Goal: Transaction & Acquisition: Purchase product/service

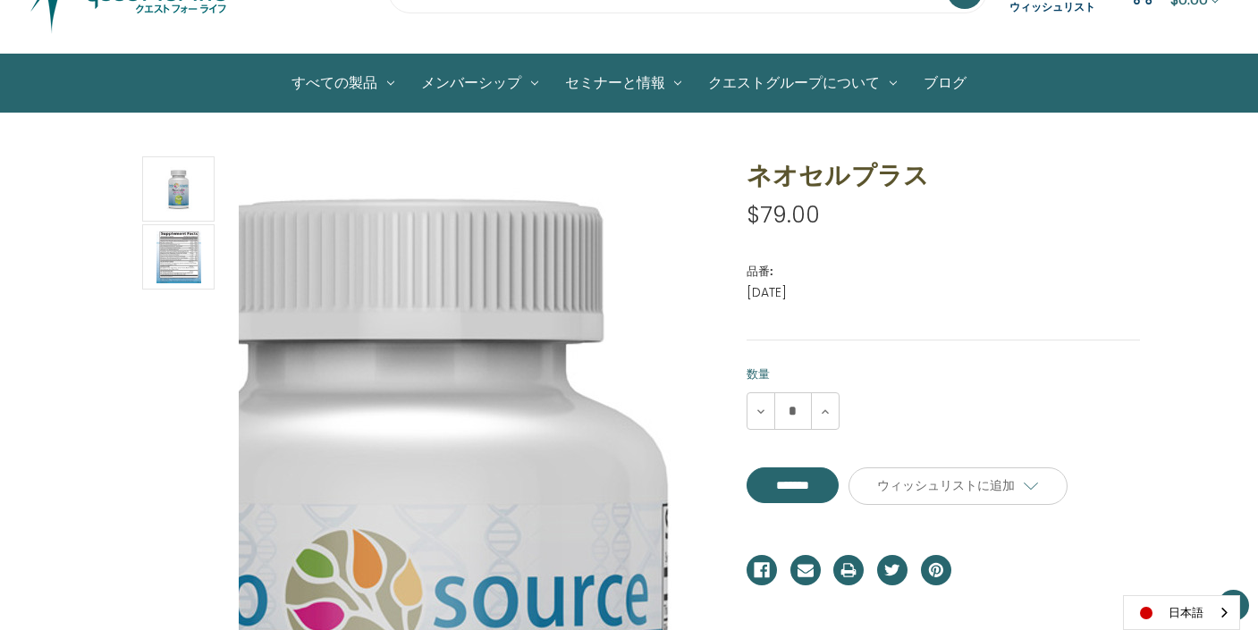
scroll to position [117, 0]
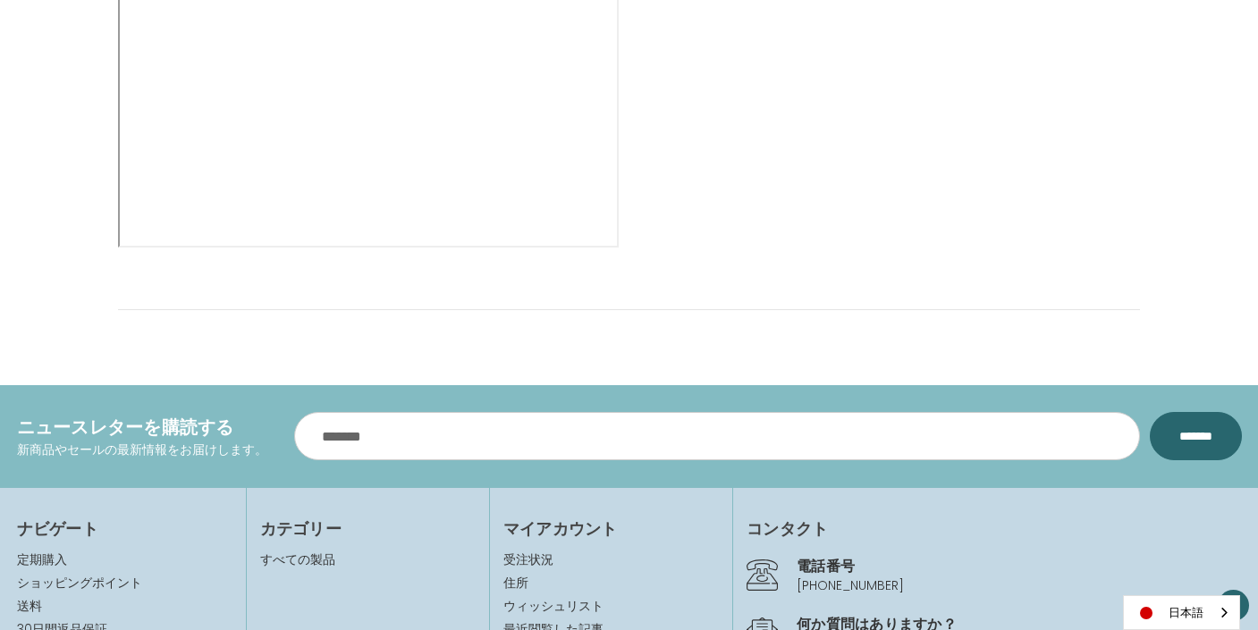
scroll to position [2173, 0]
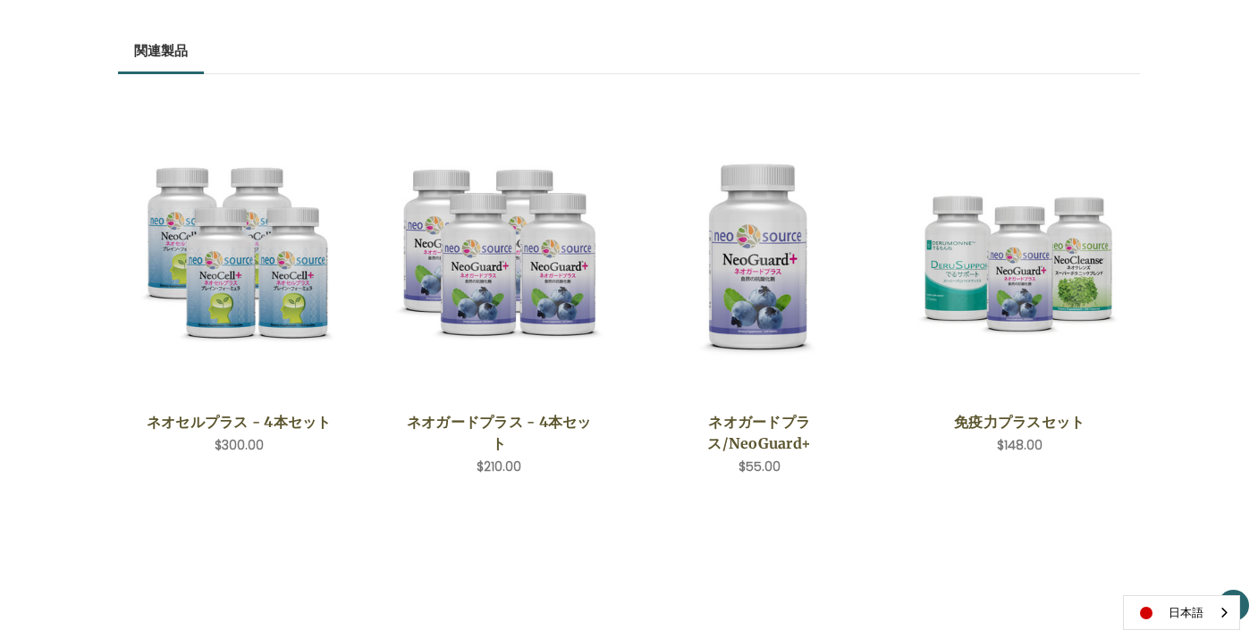
scroll to position [1284, 0]
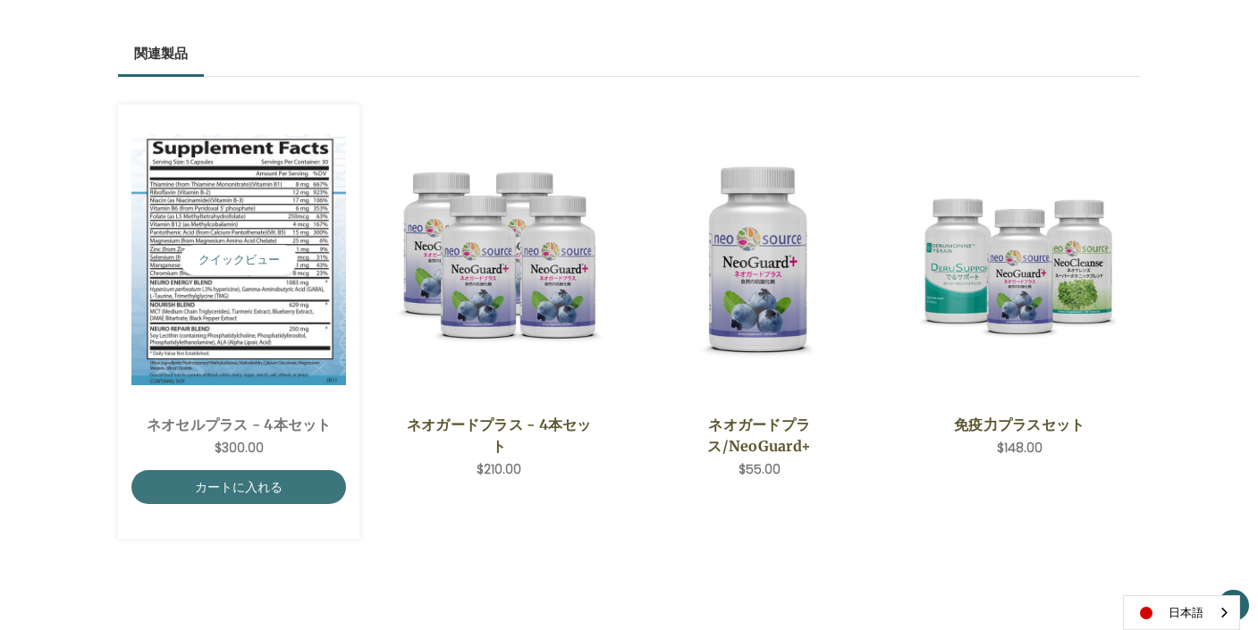
click at [242, 317] on img "NeoCell Plus - 4 Save Set,$300.00\a" at bounding box center [238, 259] width 215 height 250
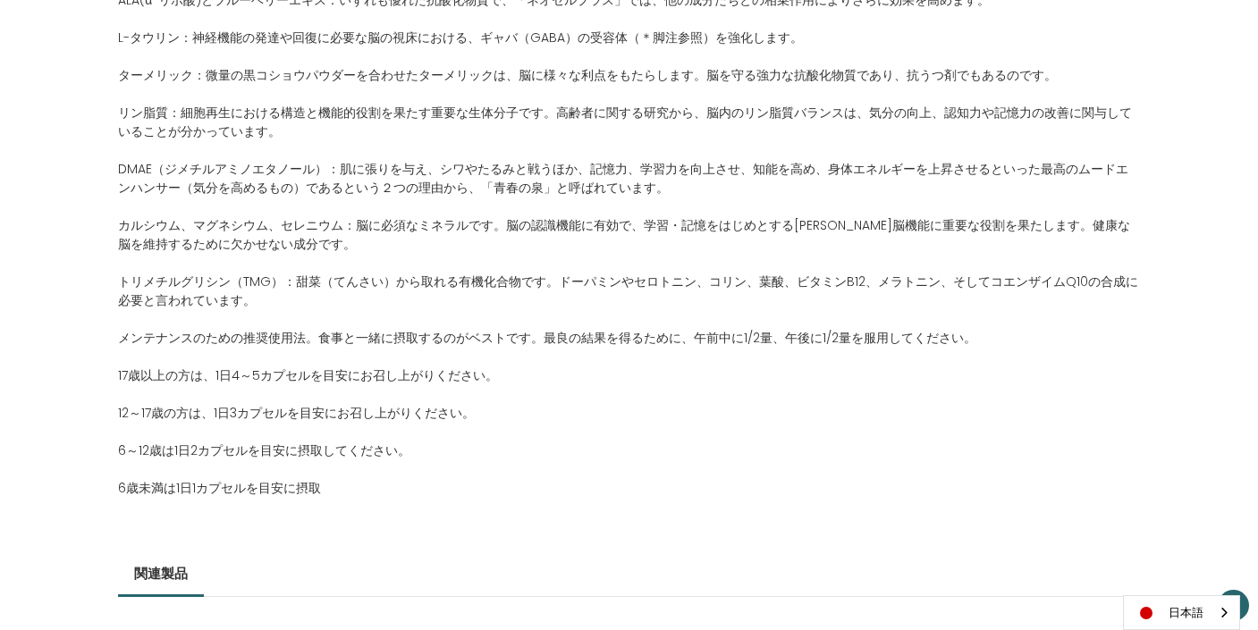
scroll to position [1637, 0]
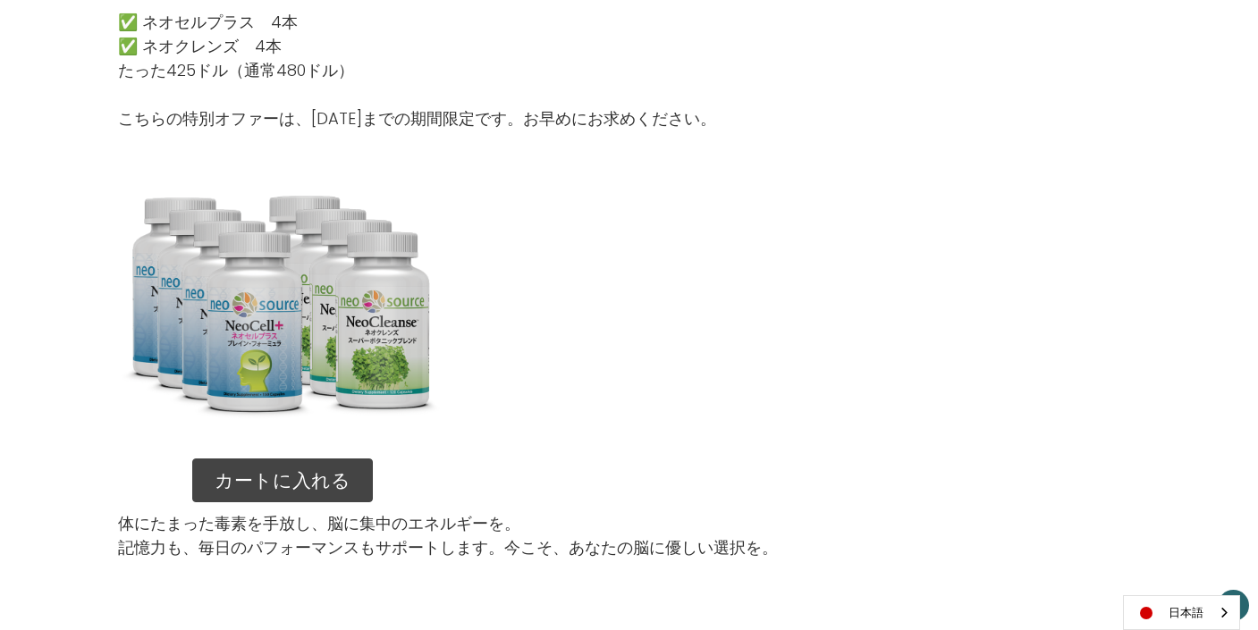
scroll to position [2288, 0]
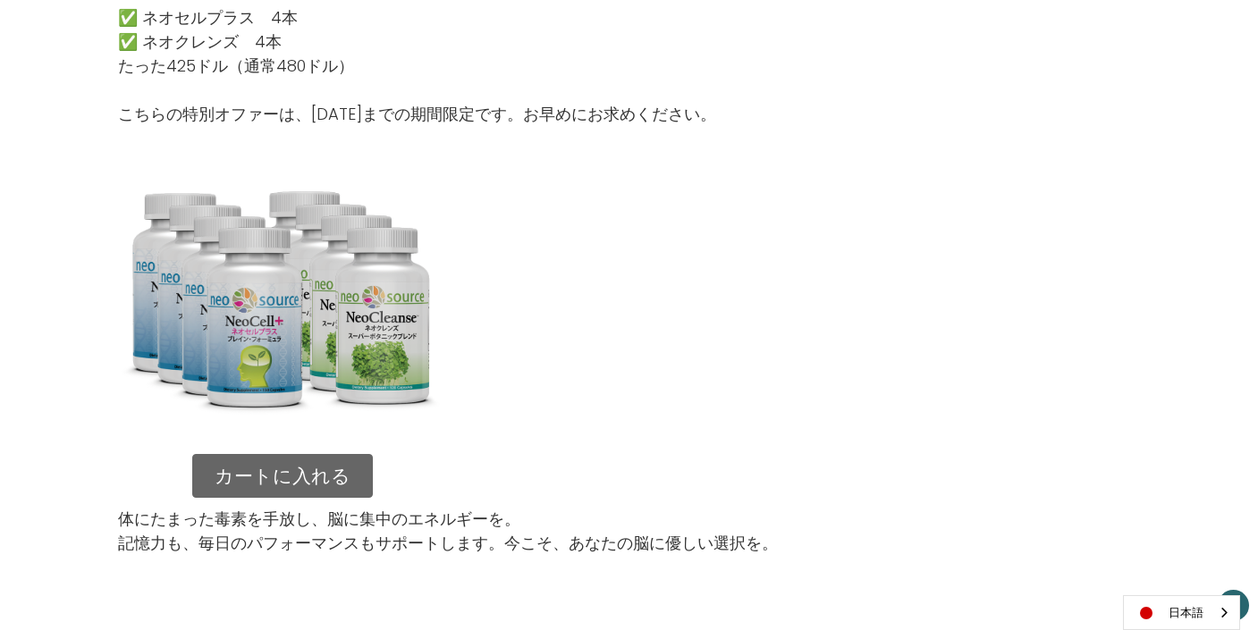
click at [314, 469] on link "カートに入れる" at bounding box center [282, 476] width 181 height 45
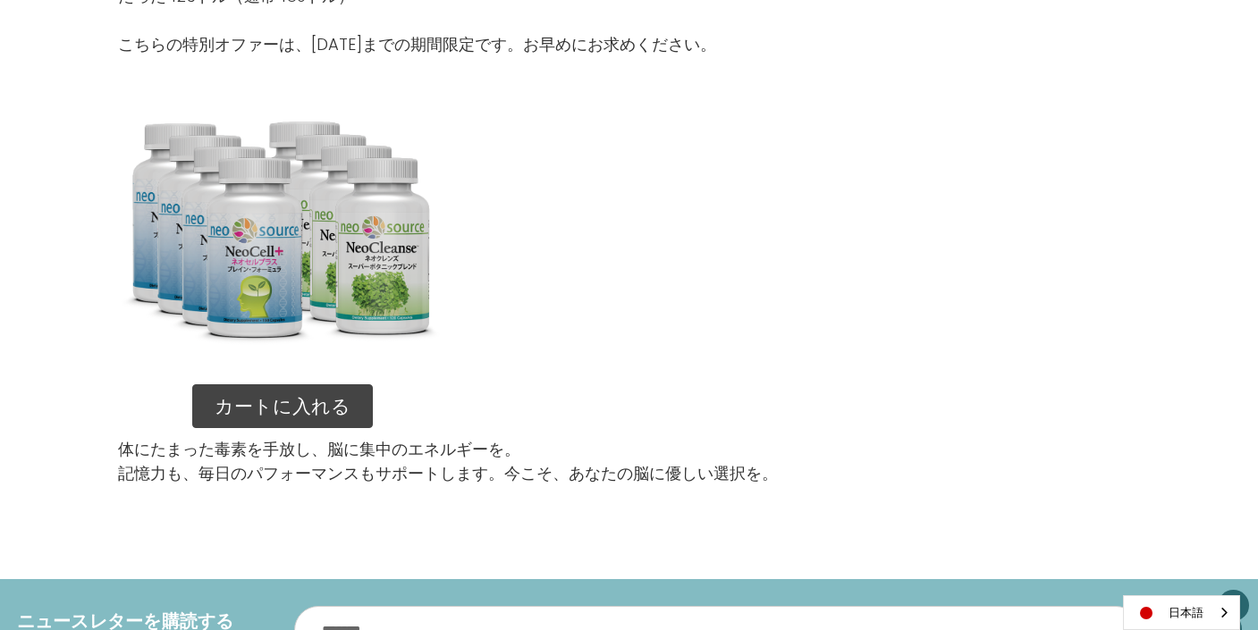
scroll to position [2398, 0]
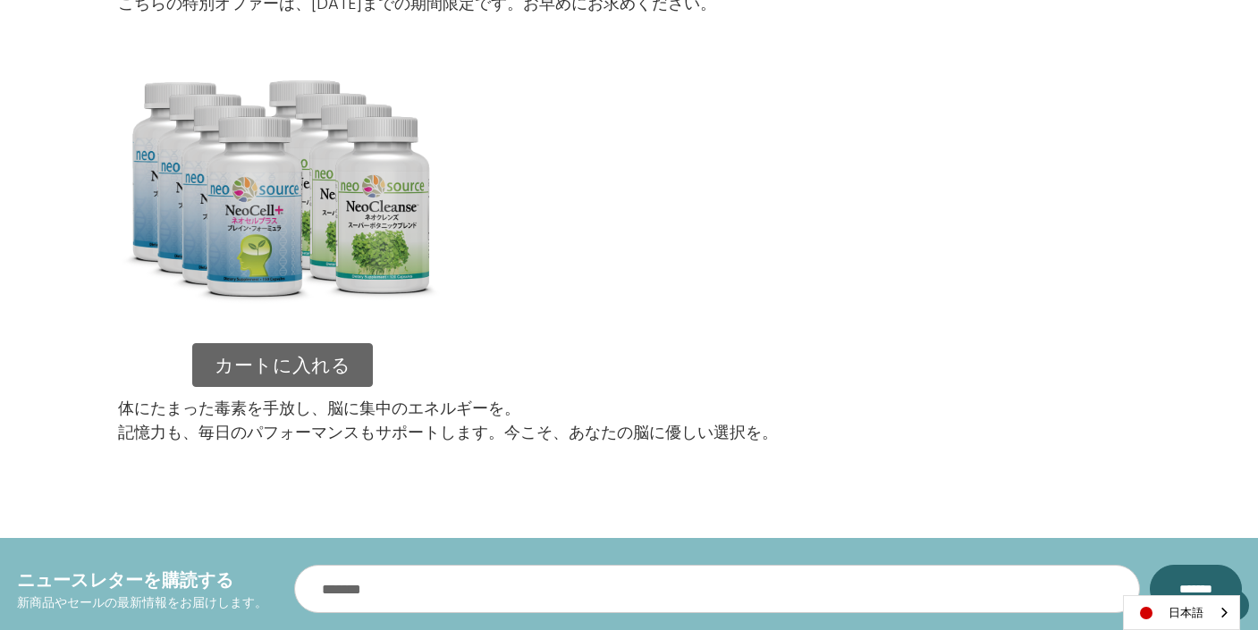
click at [294, 370] on link "カートに入れる" at bounding box center [282, 365] width 181 height 45
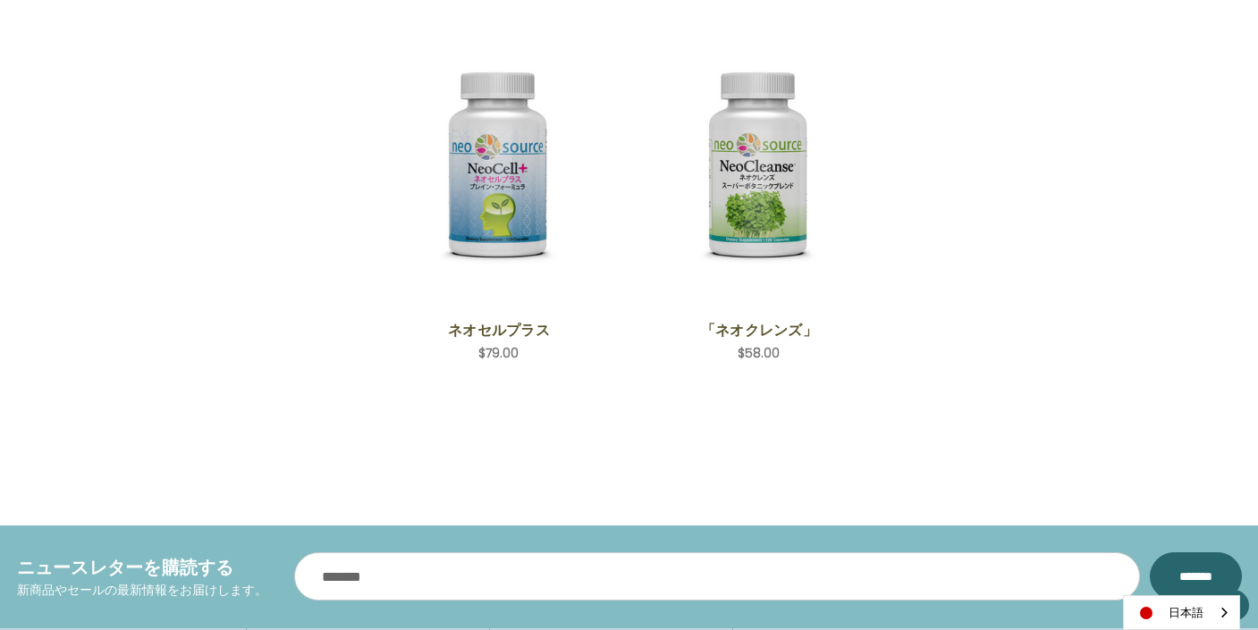
scroll to position [1142, 0]
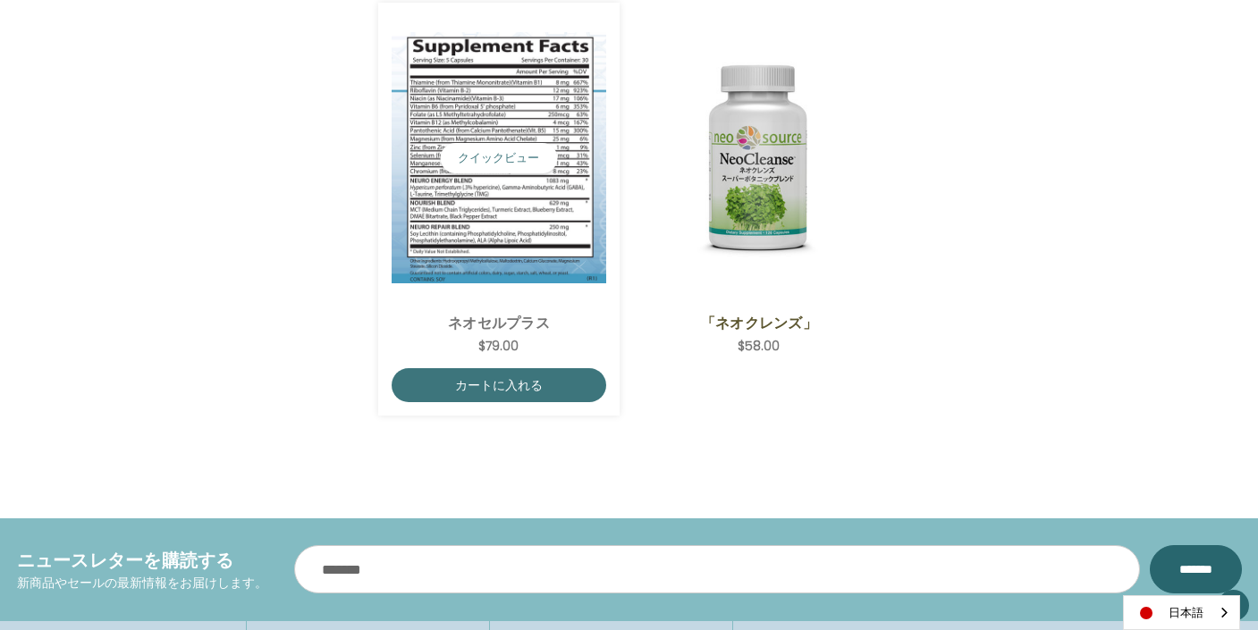
click at [529, 184] on img "NeoCell Plus,$79.00\a" at bounding box center [499, 157] width 215 height 250
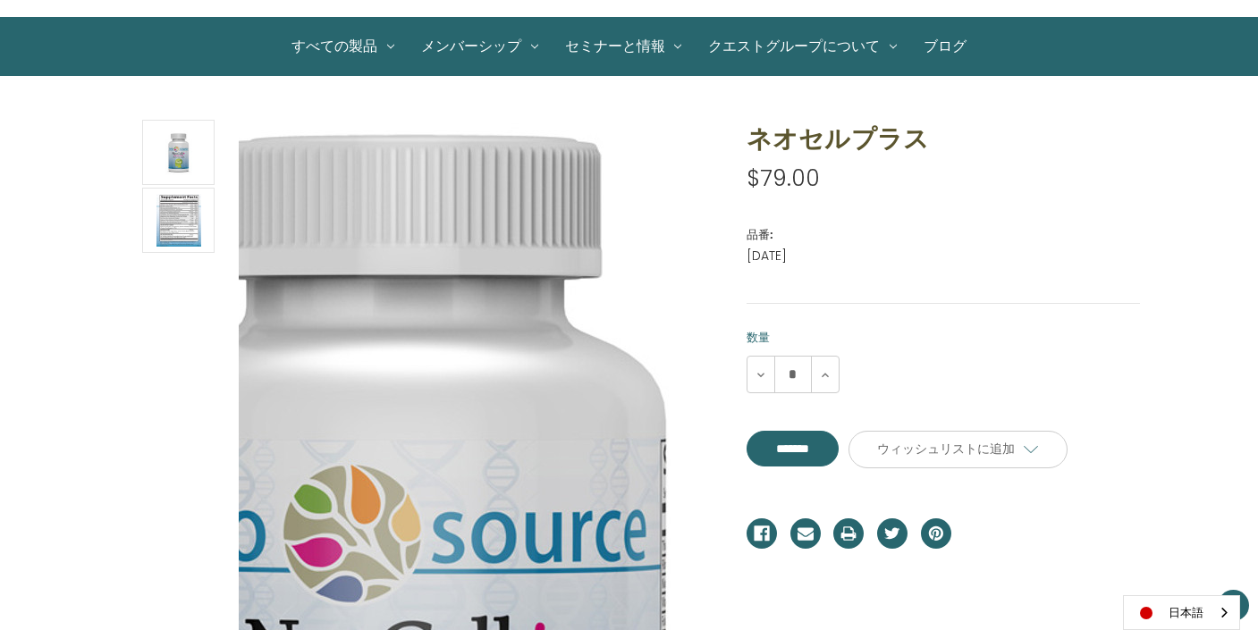
scroll to position [154, 0]
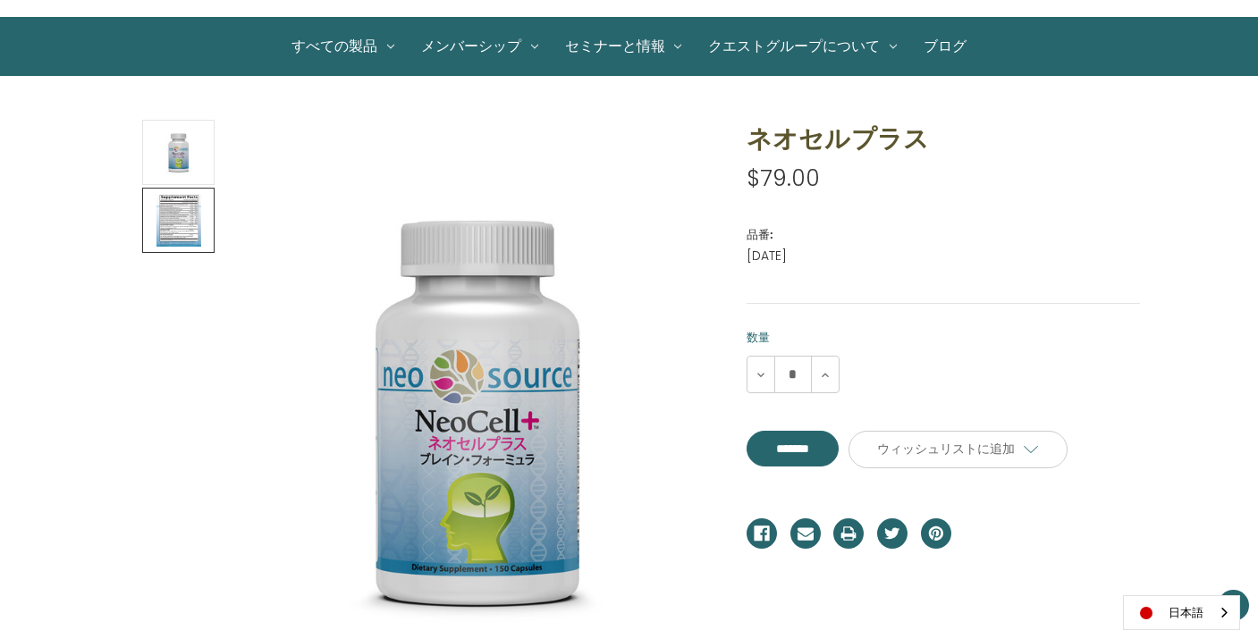
click at [189, 216] on img at bounding box center [179, 220] width 45 height 60
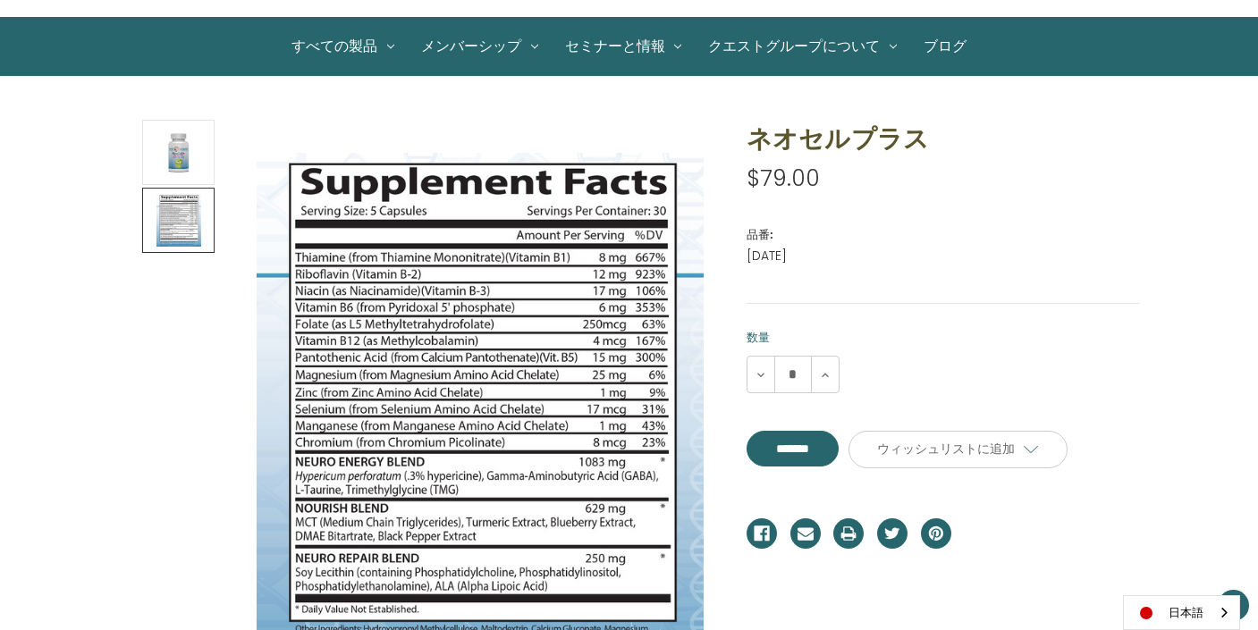
click at [189, 216] on img at bounding box center [179, 220] width 45 height 60
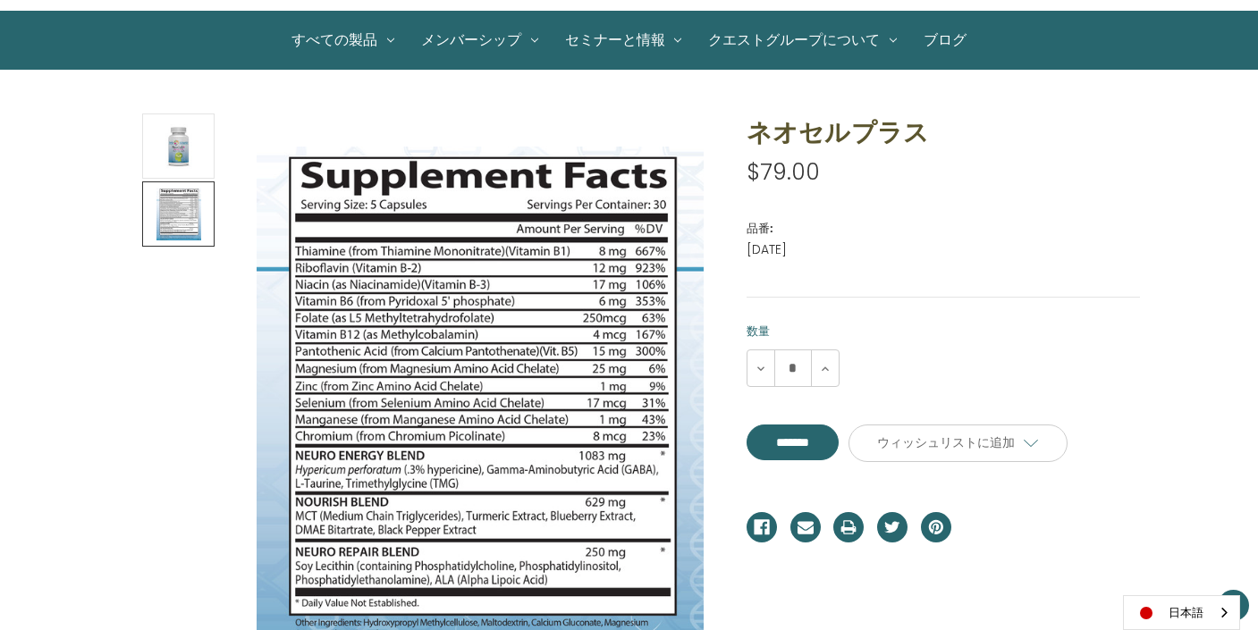
scroll to position [162, 0]
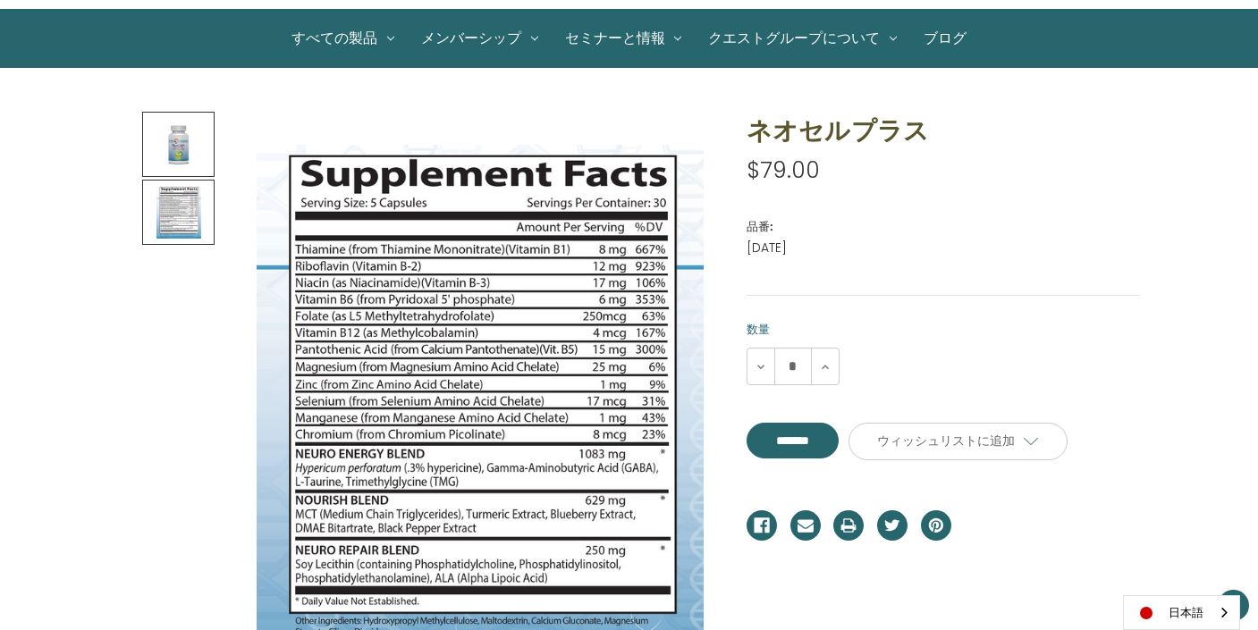
click at [205, 135] on link at bounding box center [178, 144] width 72 height 65
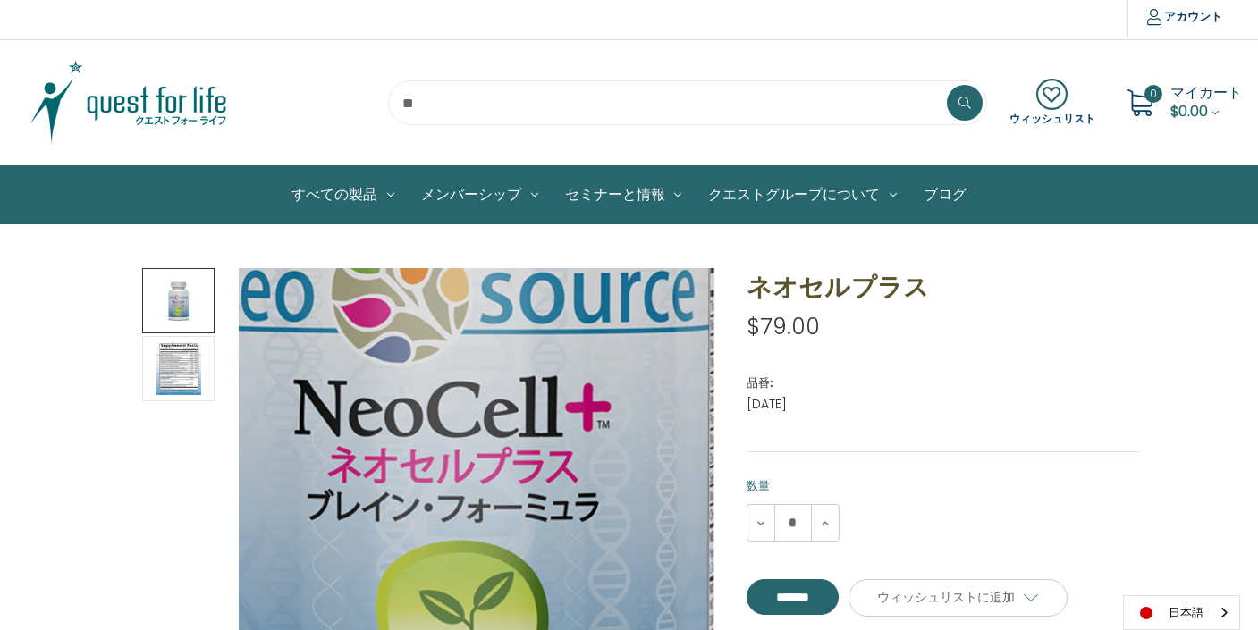
scroll to position [8, 0]
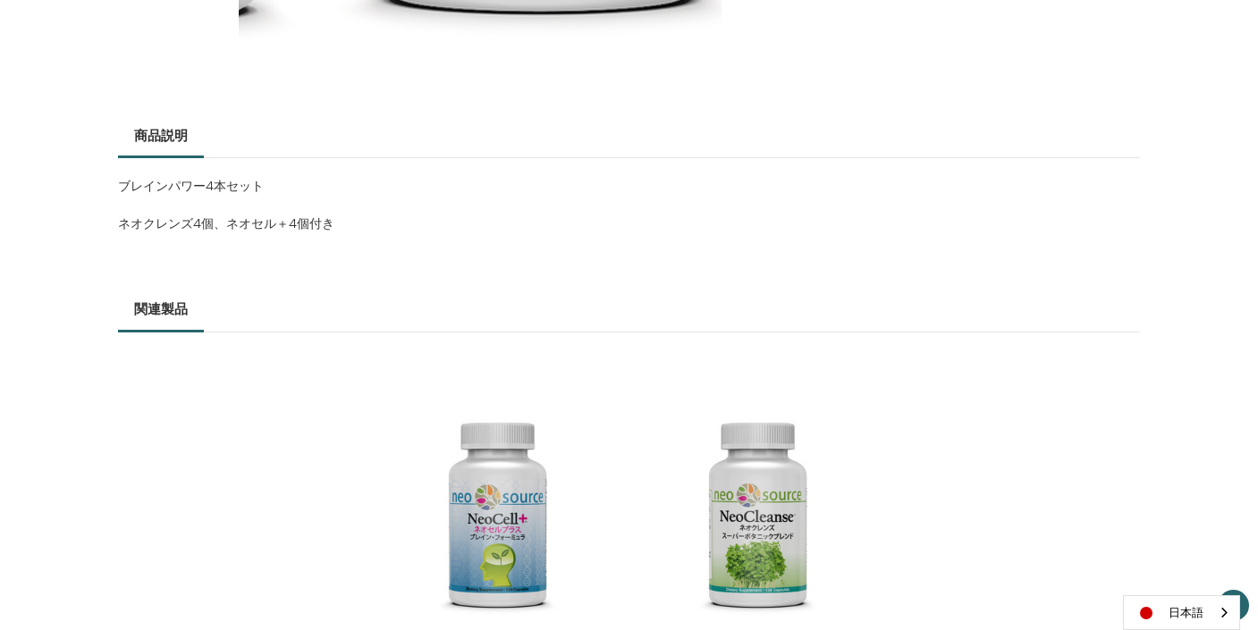
scroll to position [790, 0]
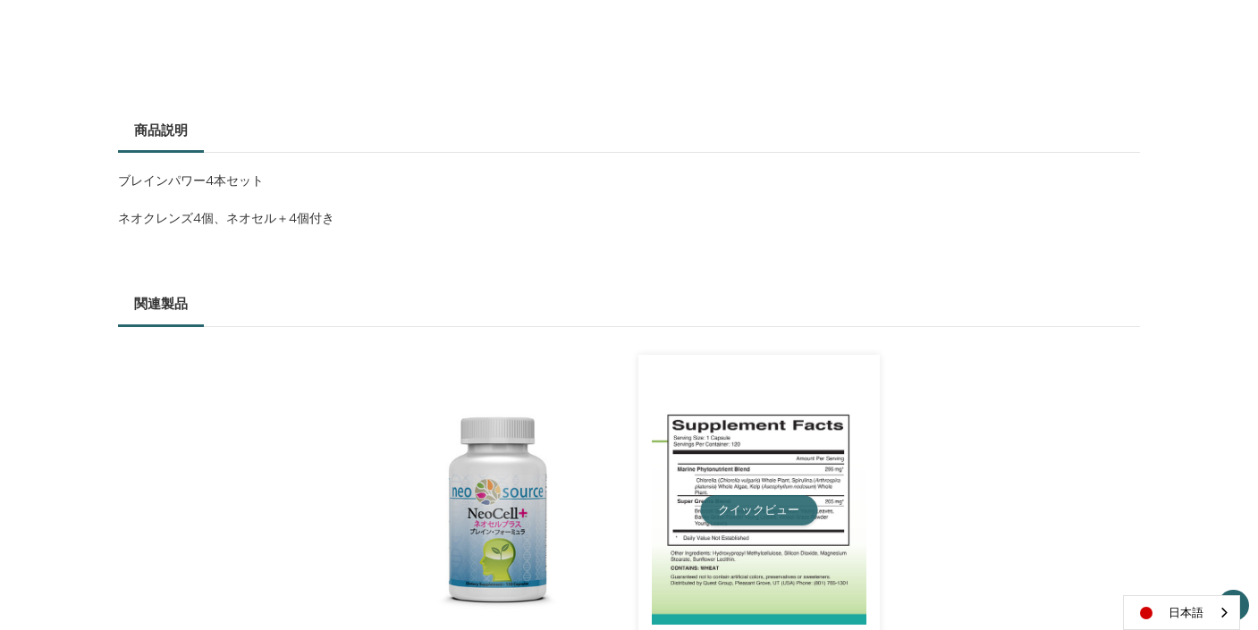
click at [760, 498] on button "クイックビュー" at bounding box center [758, 510] width 117 height 30
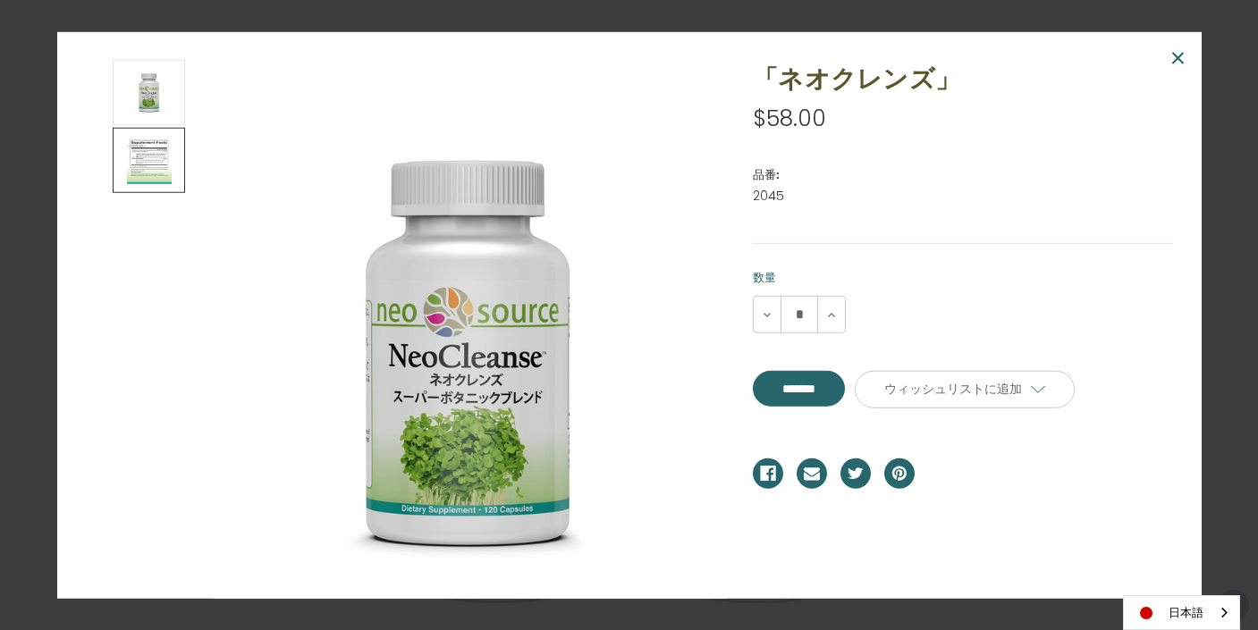
click at [158, 161] on img at bounding box center [149, 161] width 45 height 60
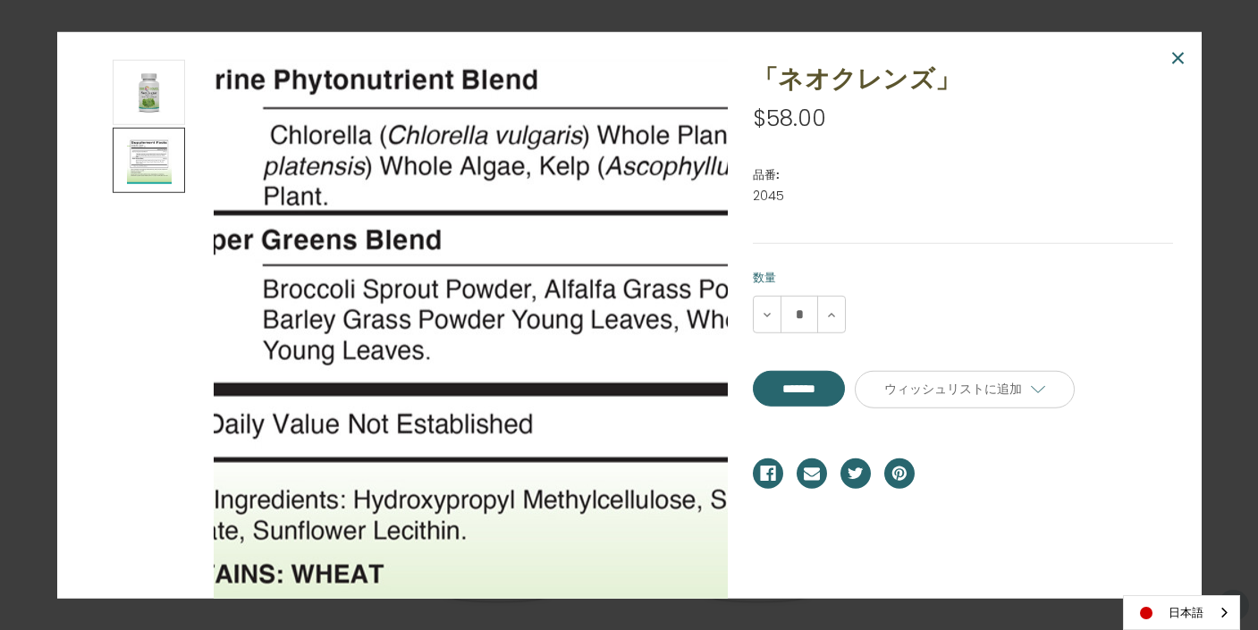
scroll to position [0, 0]
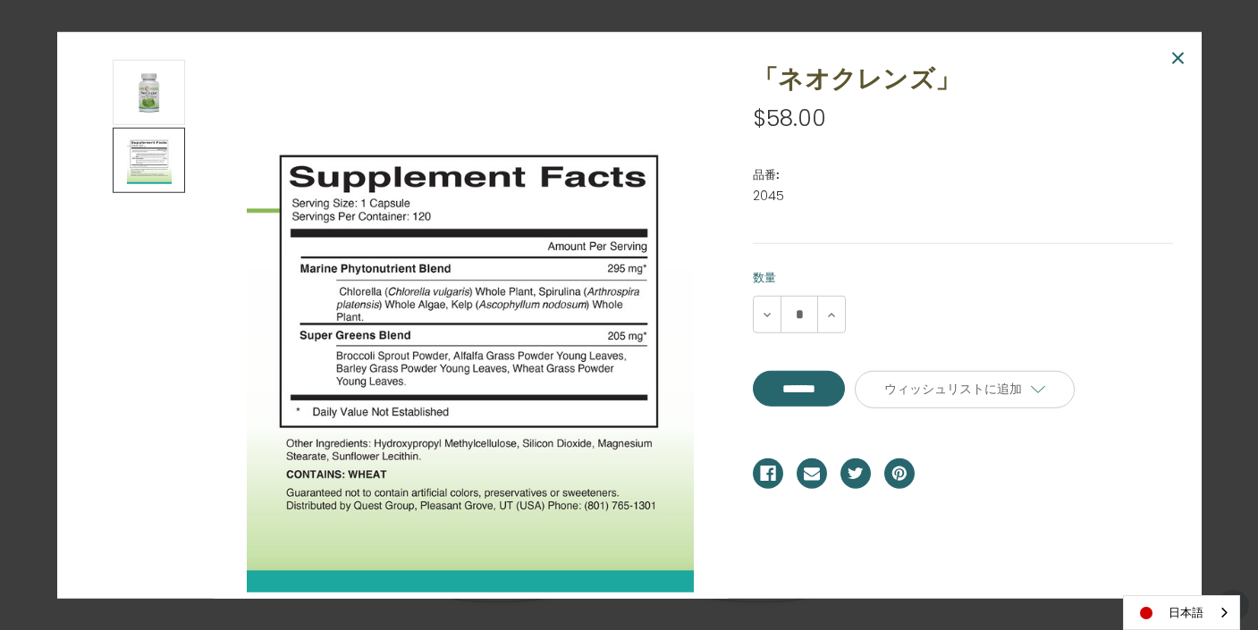
click at [103, 351] on section at bounding box center [406, 354] width 668 height 589
click at [1172, 51] on span "×" at bounding box center [1178, 58] width 17 height 40
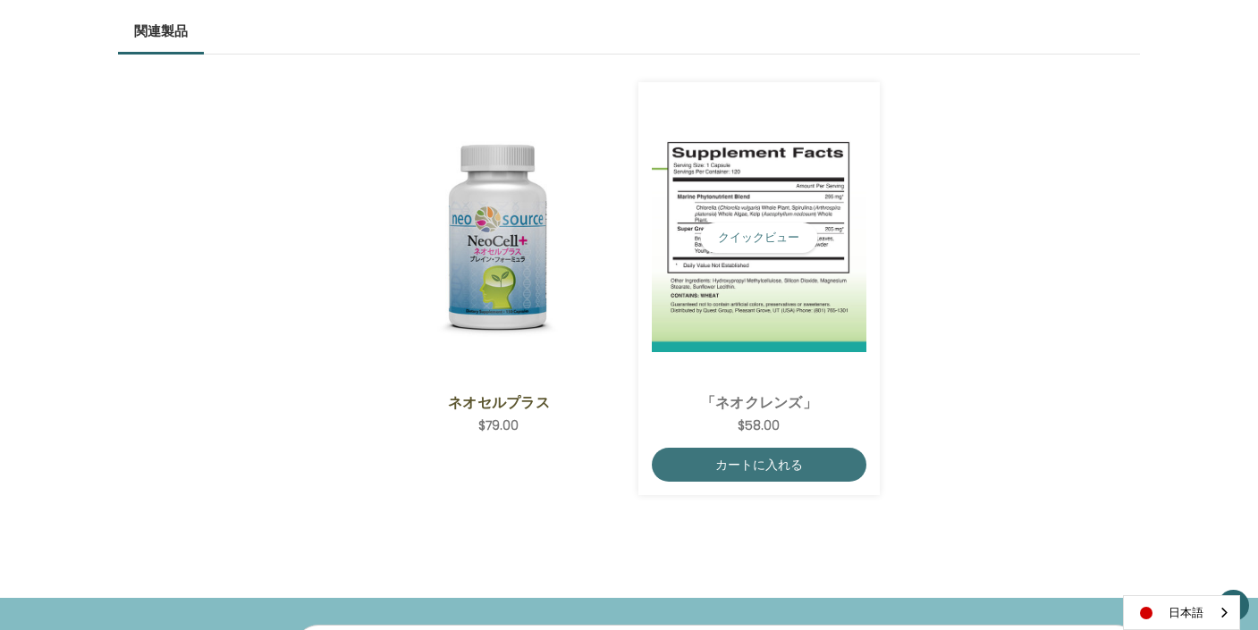
scroll to position [1065, 0]
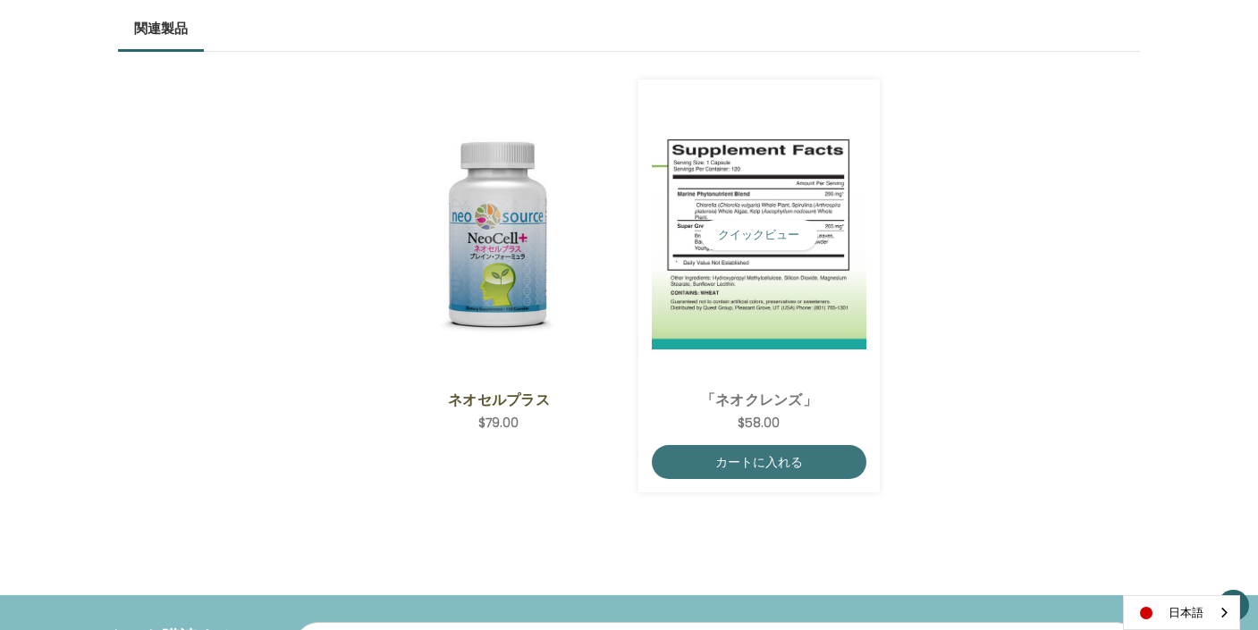
click at [820, 343] on img "NeoCleanse,$58.00\a" at bounding box center [759, 235] width 215 height 229
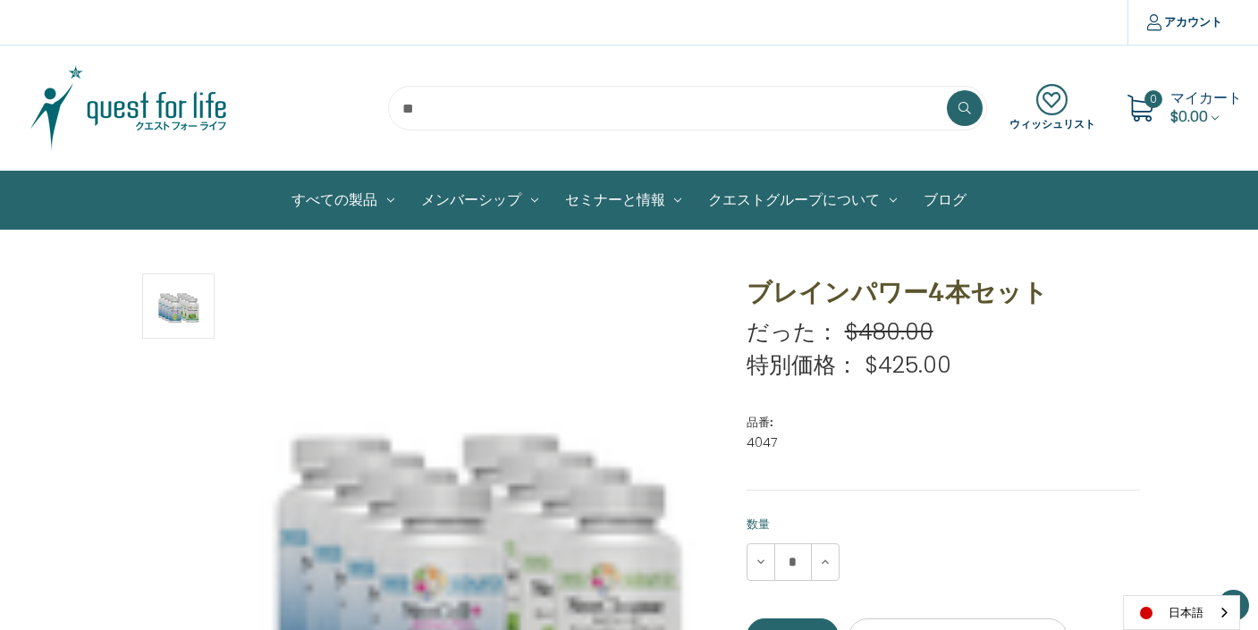
scroll to position [1065, 0]
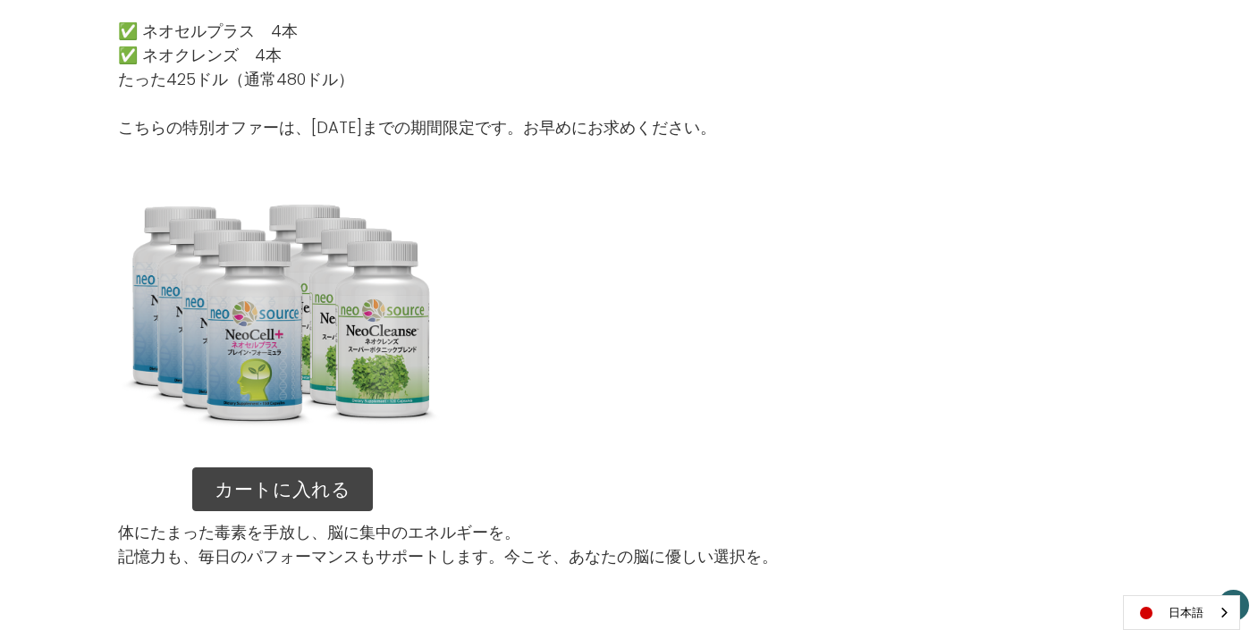
scroll to position [2275, 0]
click at [298, 470] on link "カートに入れる" at bounding box center [282, 489] width 181 height 45
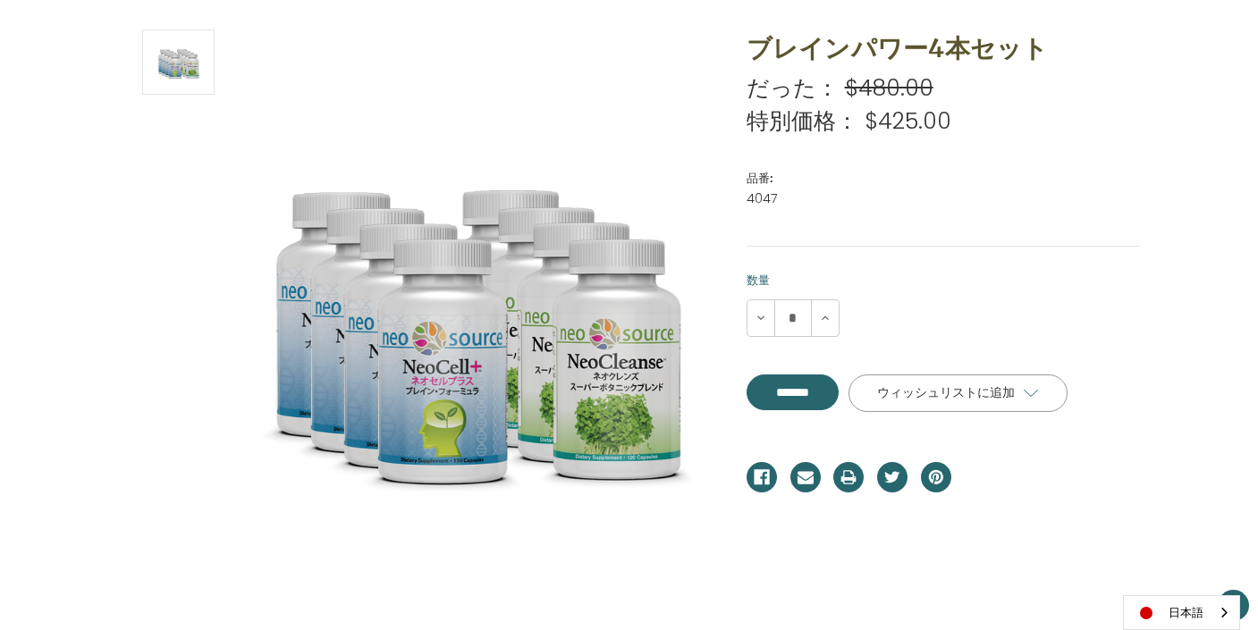
scroll to position [245, 0]
click at [839, 378] on input "*******" at bounding box center [793, 392] width 92 height 36
type input "*******"
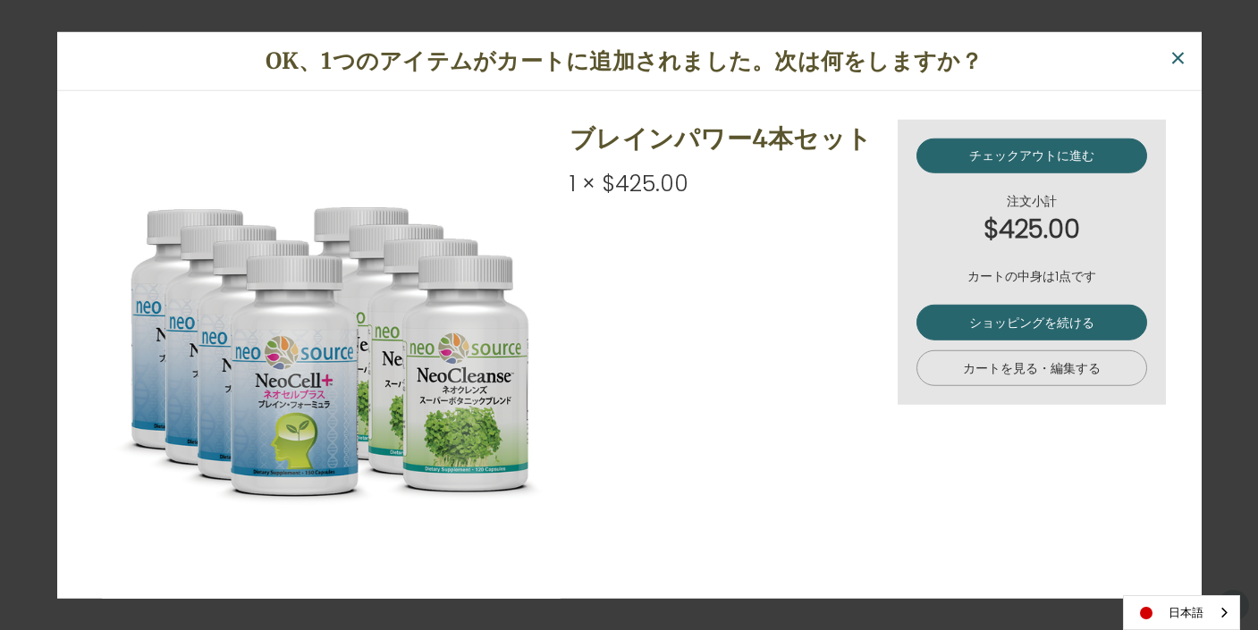
click at [1041, 364] on link "カートを見る・編集する" at bounding box center [1032, 369] width 231 height 36
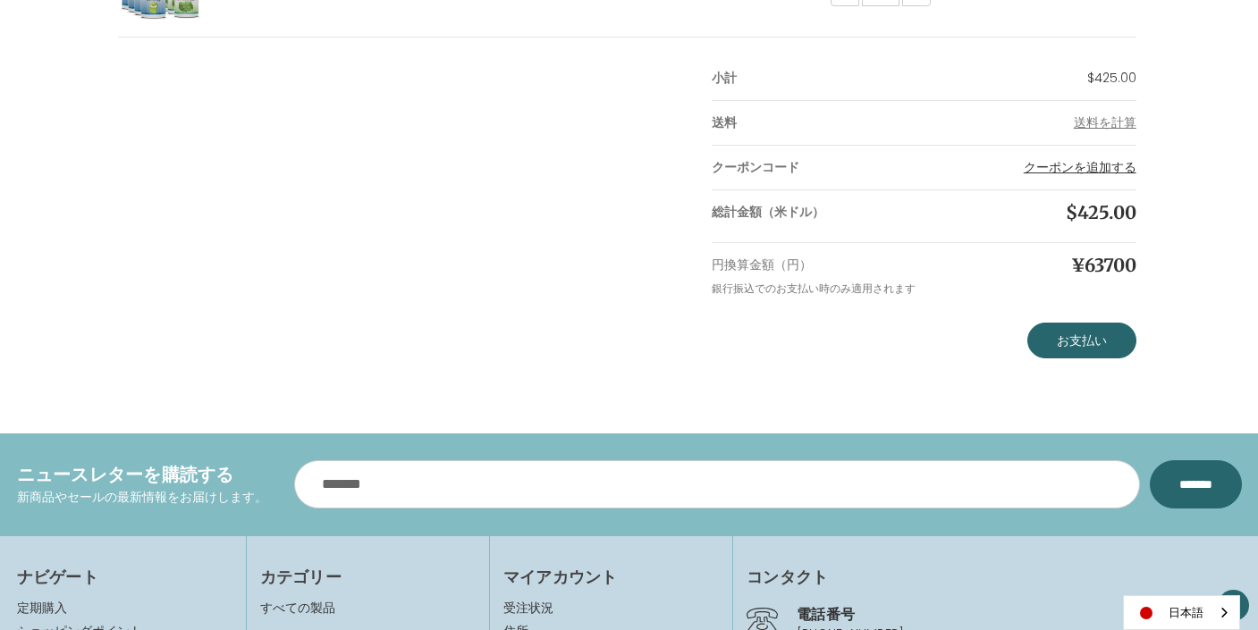
scroll to position [452, 0]
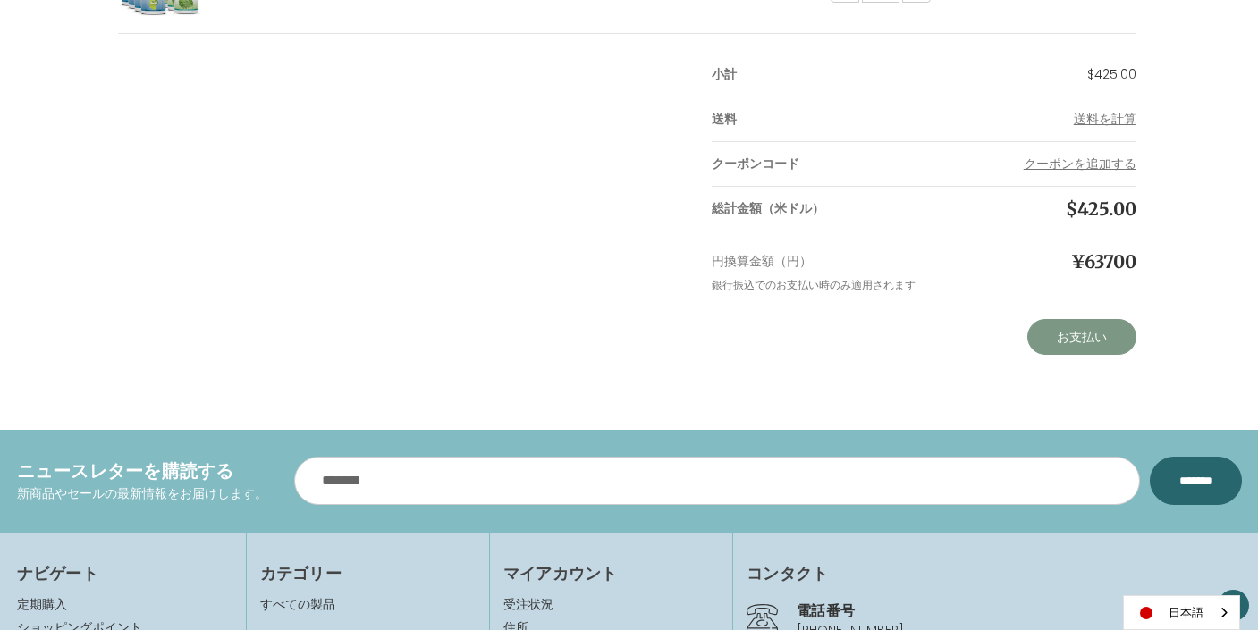
click at [1081, 333] on link "お支払い" at bounding box center [1082, 337] width 109 height 36
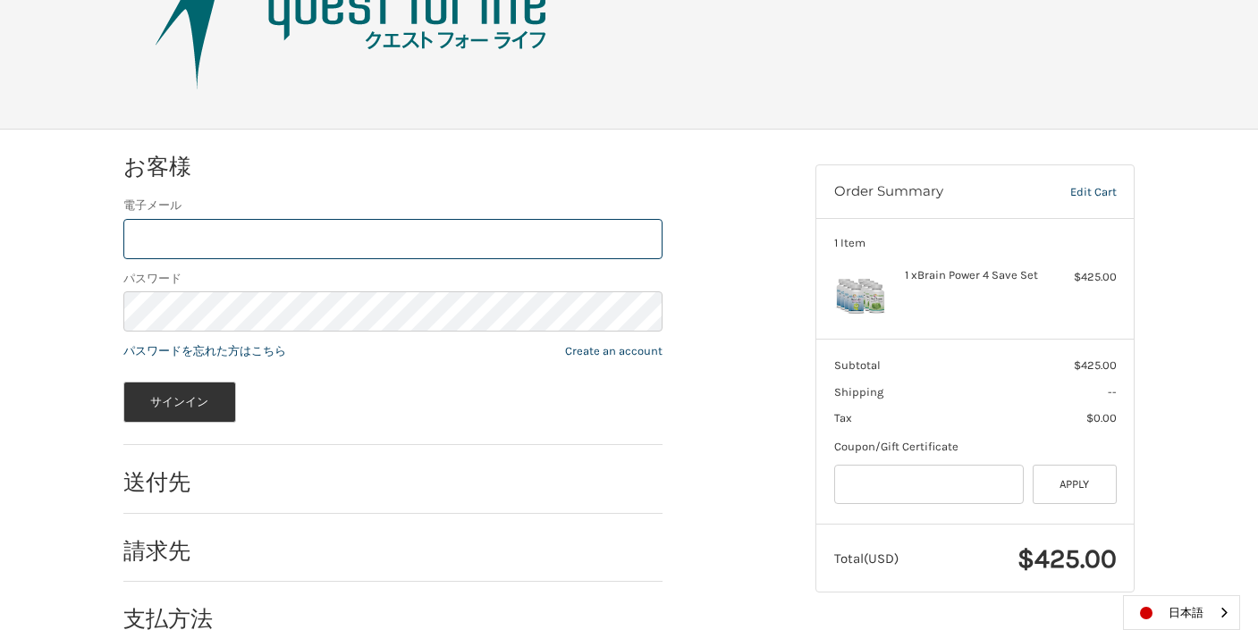
scroll to position [123, 0]
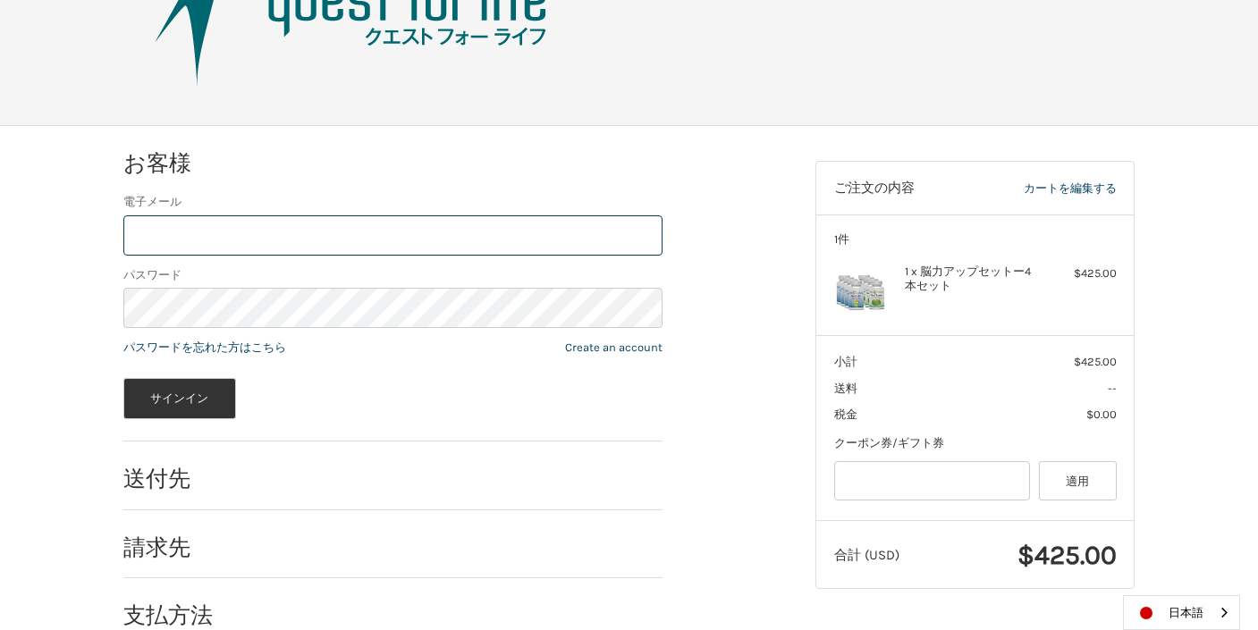
type input "**********"
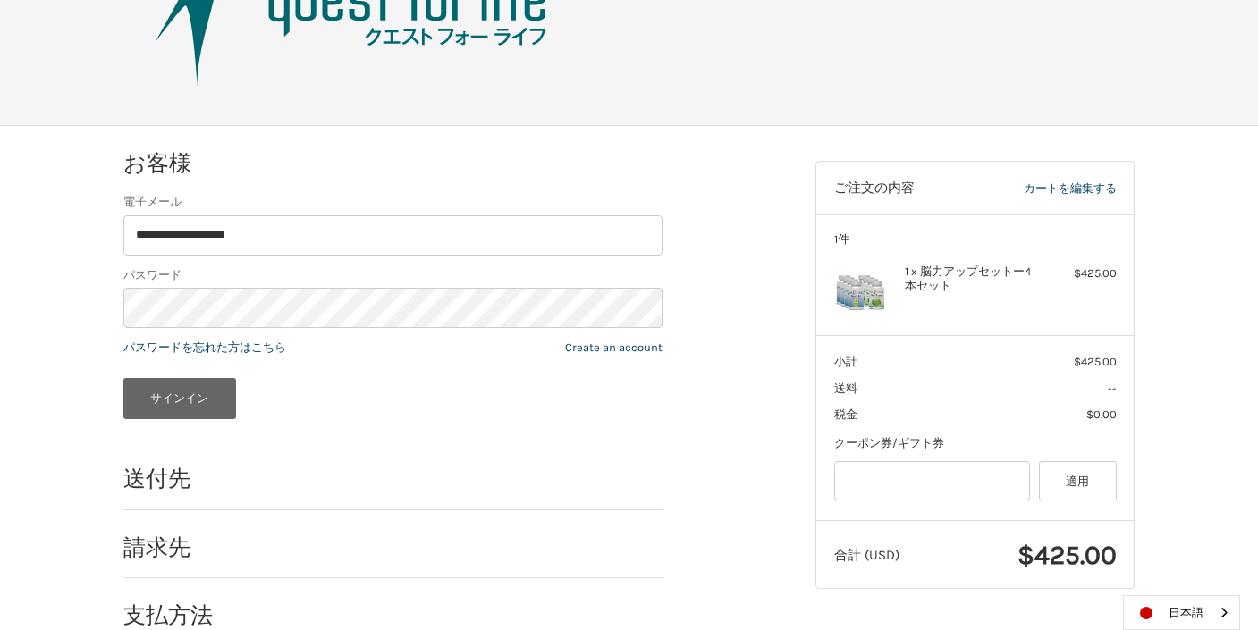
click at [200, 400] on button "サインイン" at bounding box center [179, 398] width 113 height 41
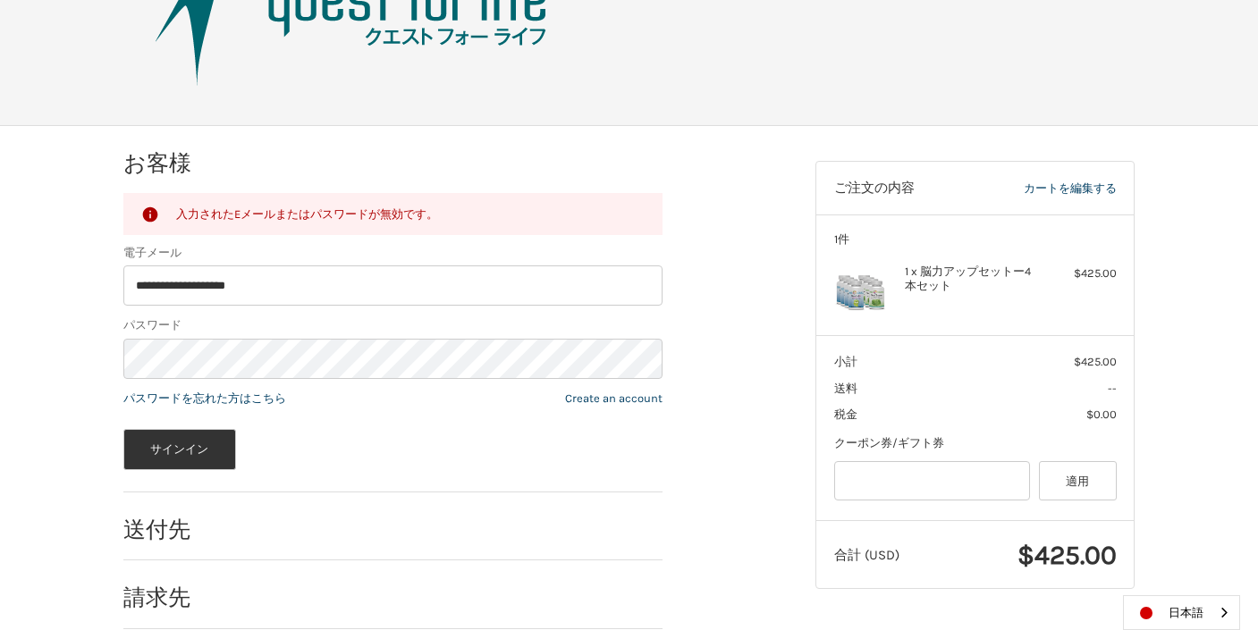
click at [339, 456] on div "サインイン" at bounding box center [392, 449] width 539 height 41
click at [192, 453] on button "サインイン" at bounding box center [179, 449] width 113 height 41
click at [325, 439] on div "サインイン" at bounding box center [392, 449] width 539 height 41
click at [185, 452] on button "サインイン" at bounding box center [179, 449] width 113 height 41
click at [218, 400] on link "パスワードを忘れた方はこちら" at bounding box center [204, 398] width 163 height 13
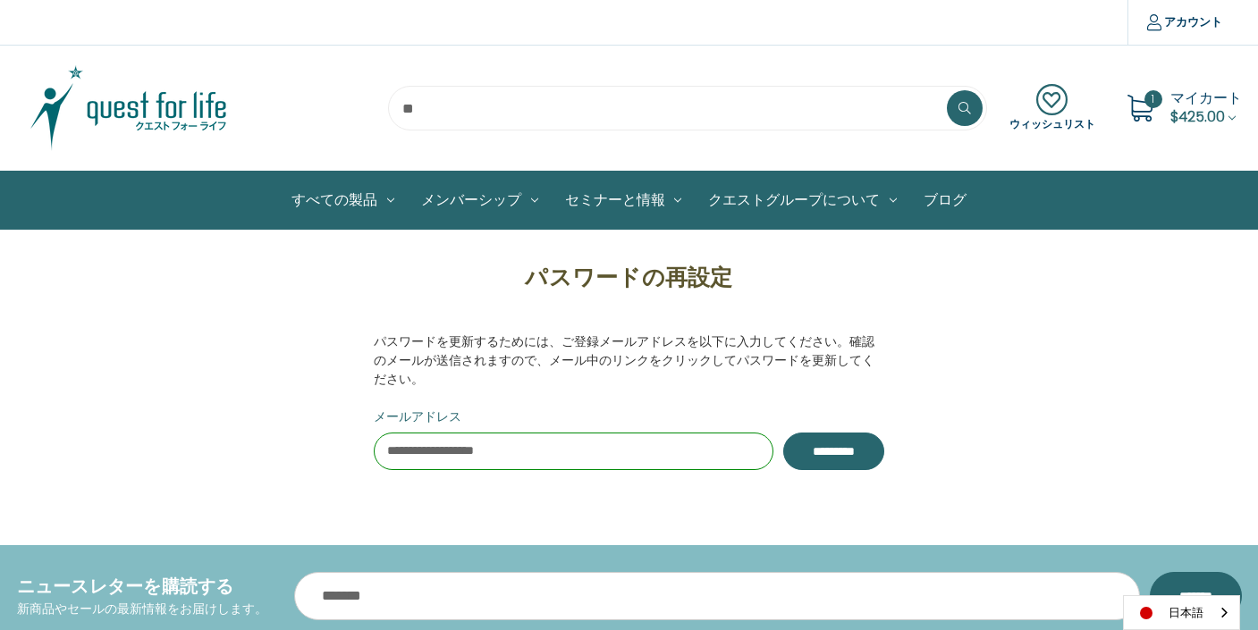
type input "**********"
click at [783, 454] on input "**********" at bounding box center [833, 452] width 101 height 38
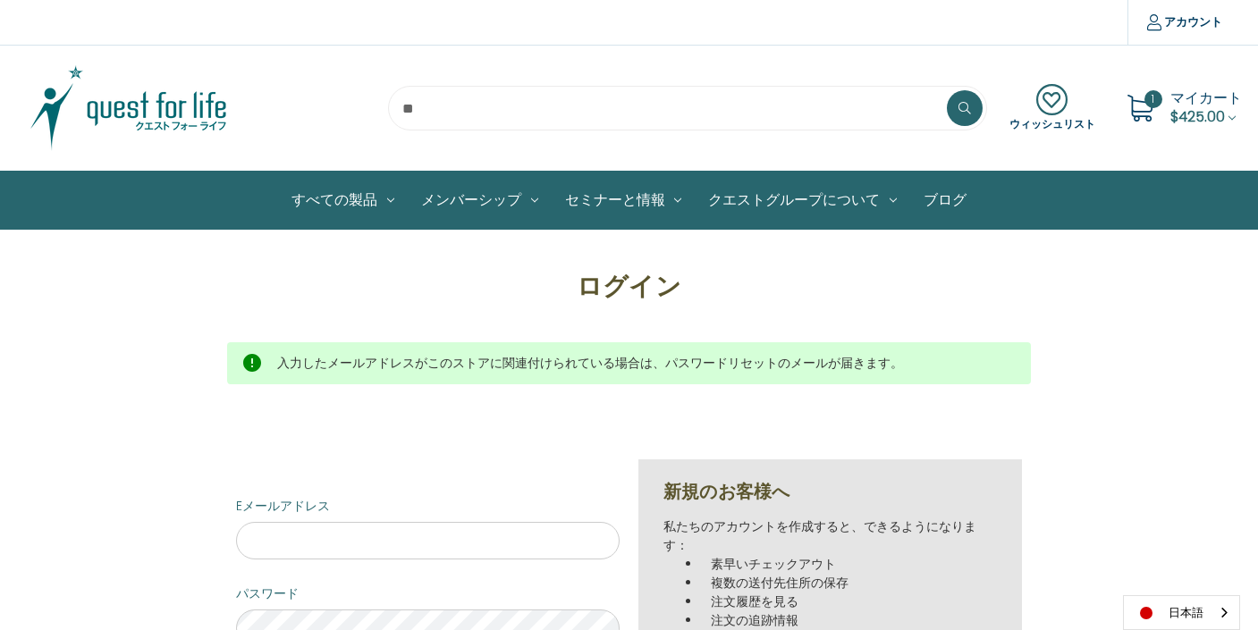
scroll to position [106, 0]
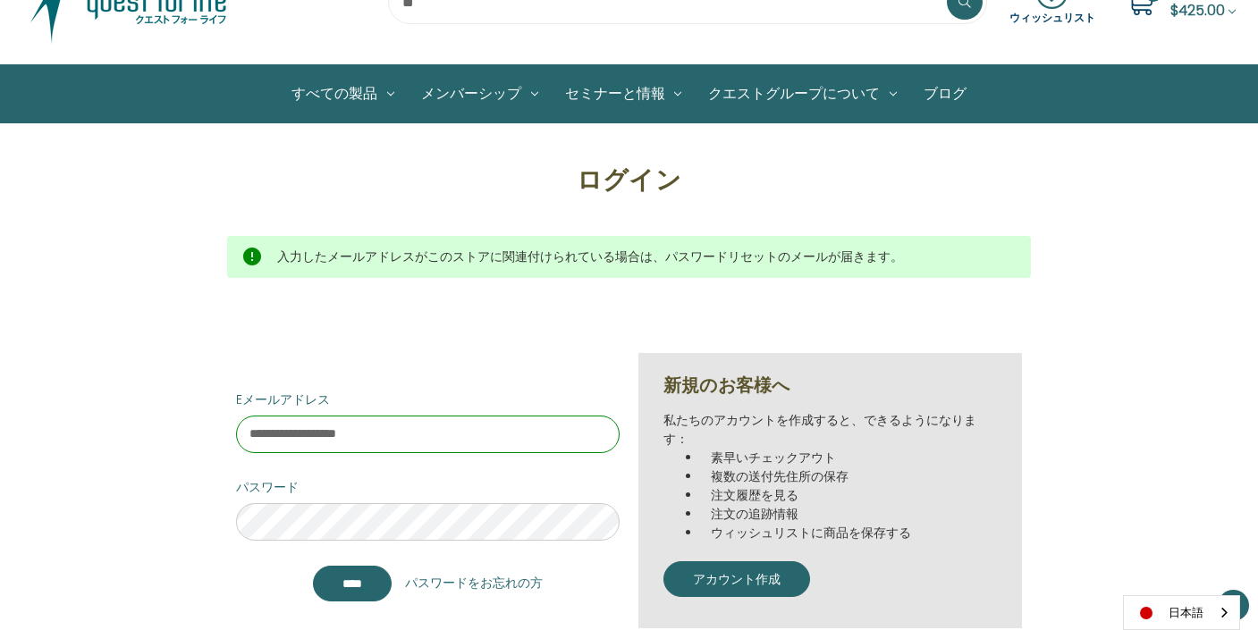
type input "**********"
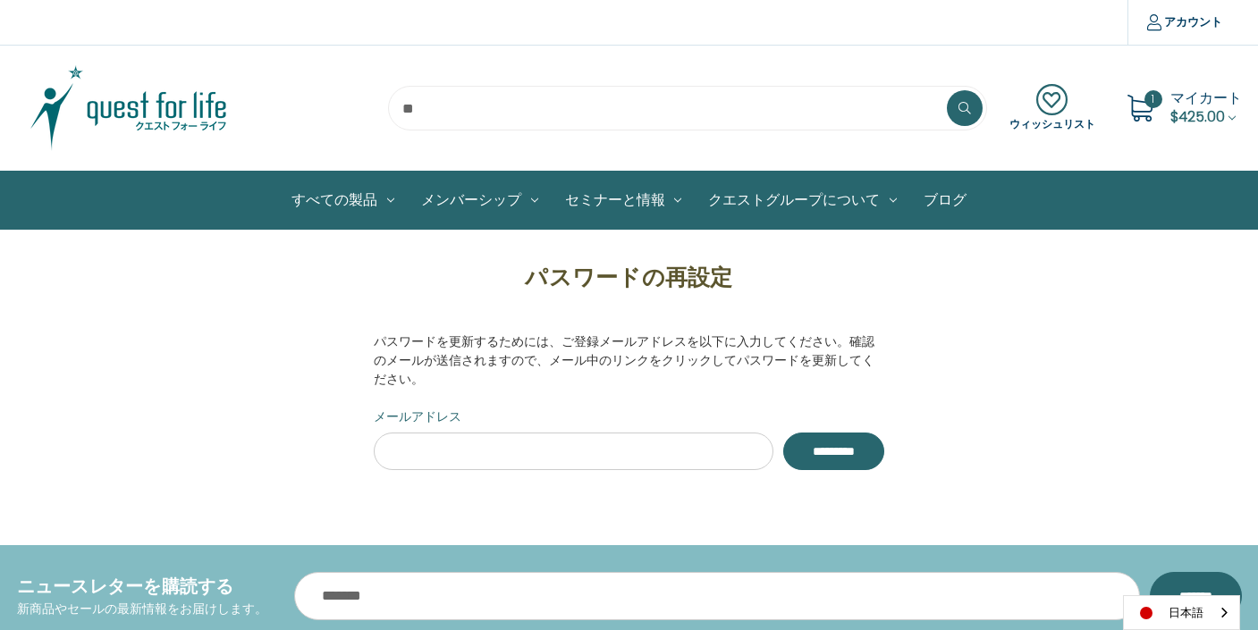
click at [1175, 113] on span "$425.00" at bounding box center [1198, 116] width 55 height 21
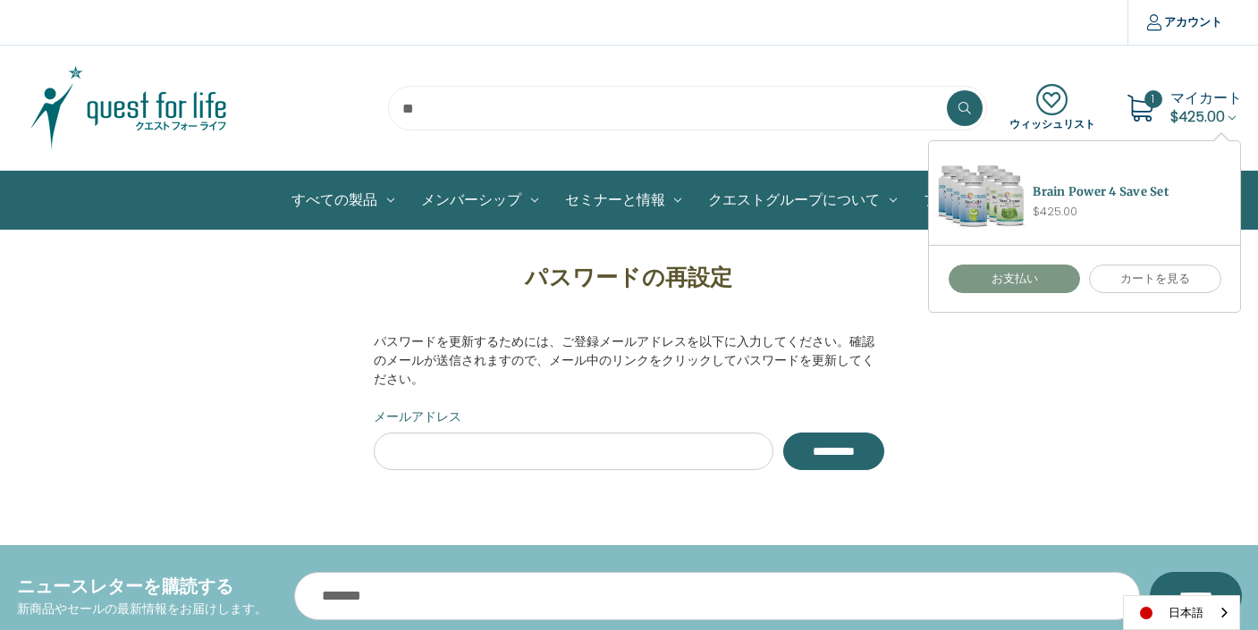
click at [1032, 286] on link "お支払い" at bounding box center [1015, 279] width 132 height 29
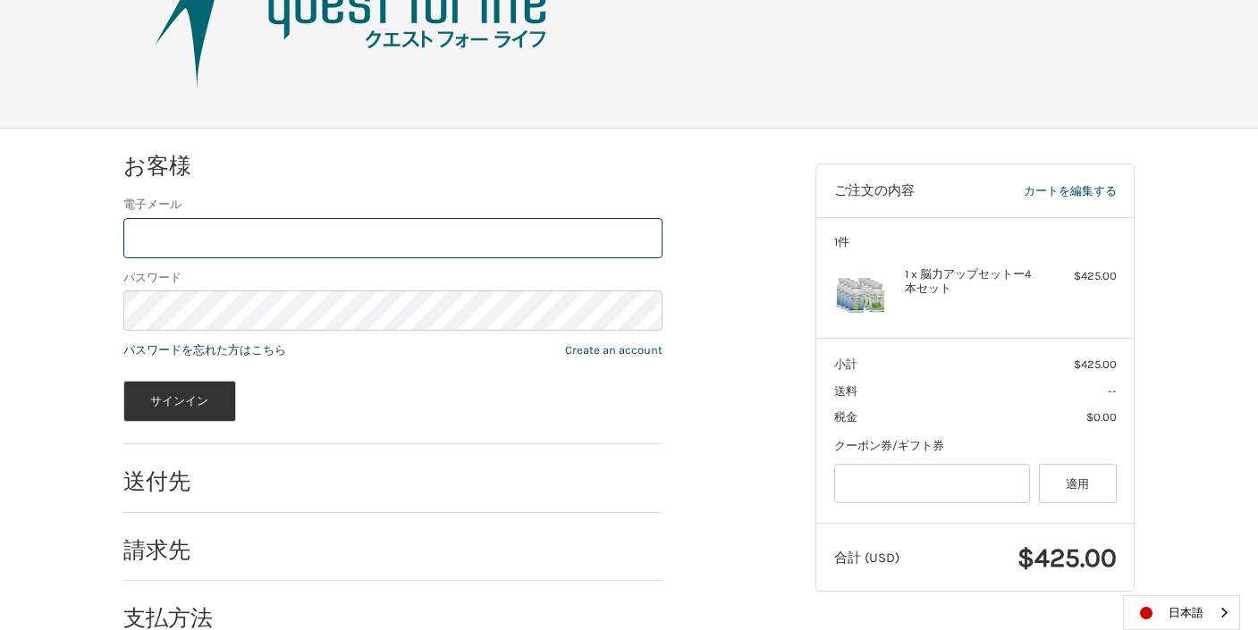
scroll to position [123, 0]
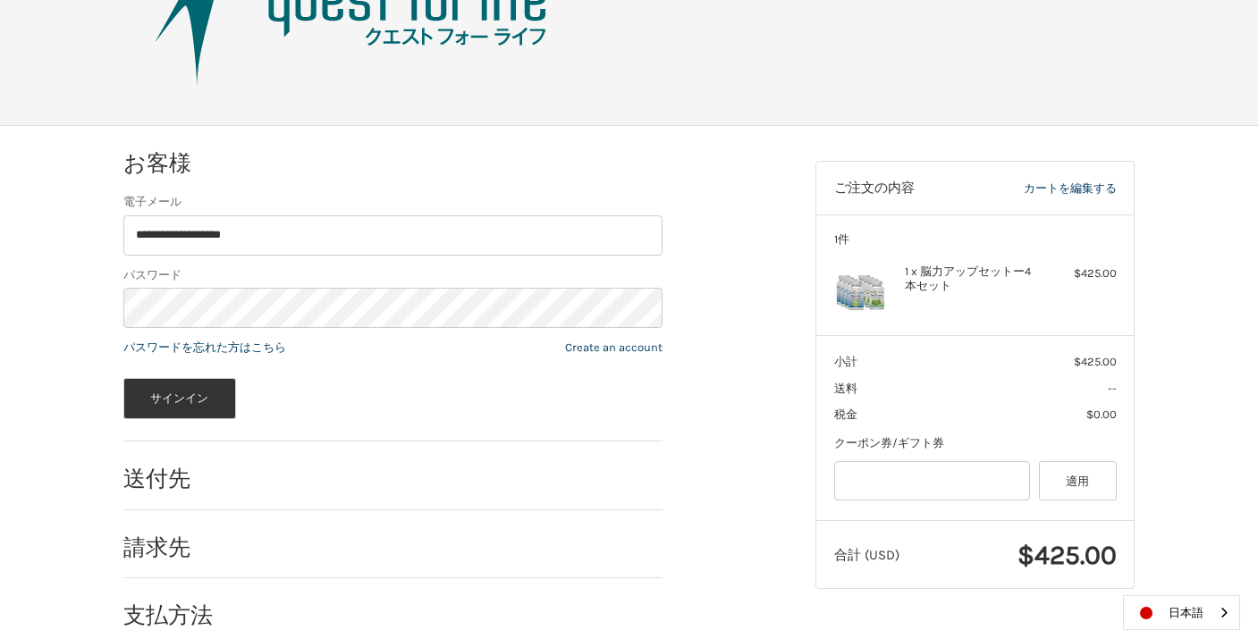
click at [344, 390] on div "サインイン" at bounding box center [392, 398] width 539 height 41
click at [193, 393] on button "サインイン" at bounding box center [179, 398] width 113 height 41
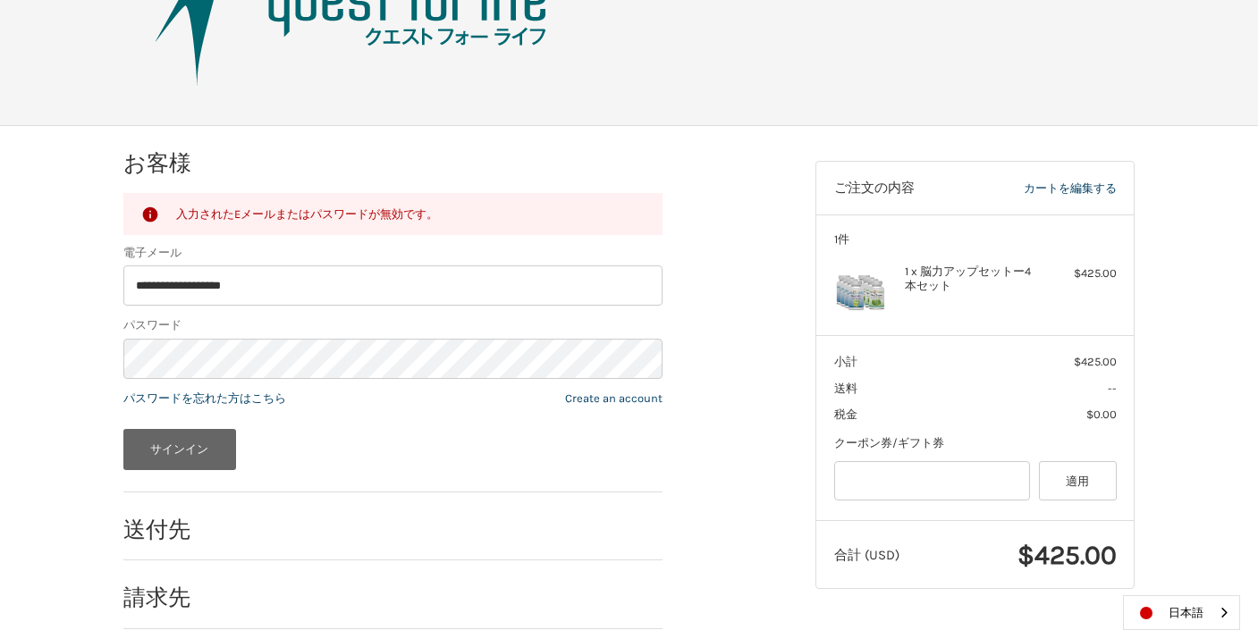
click at [174, 452] on button "サインイン" at bounding box center [179, 449] width 113 height 41
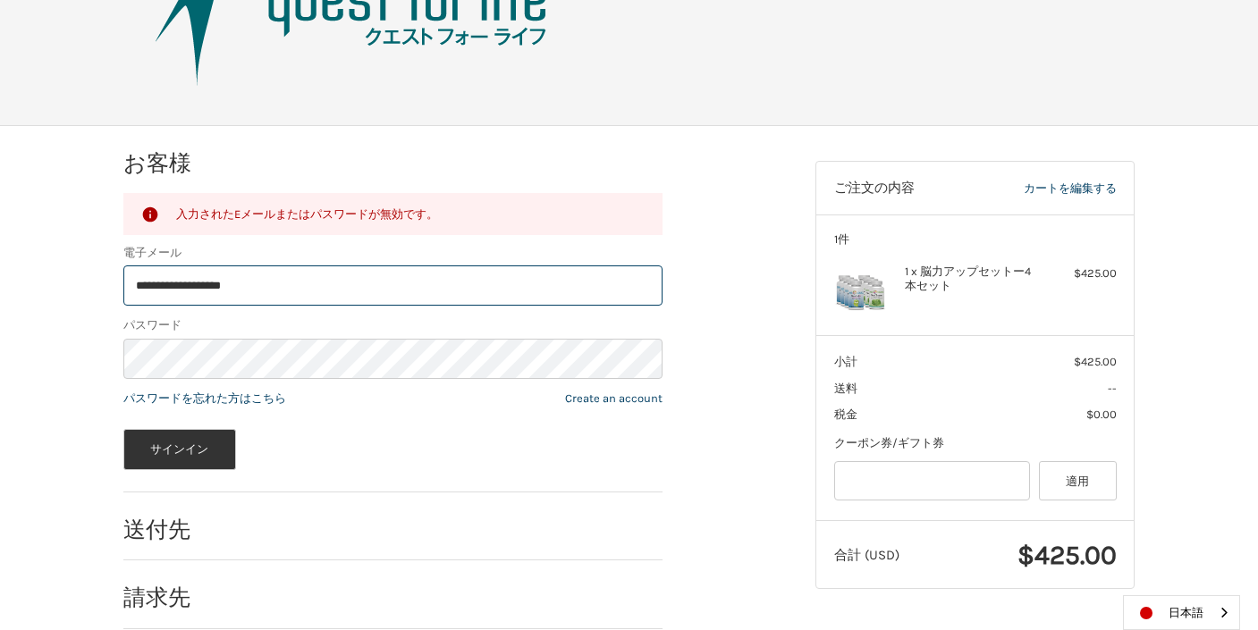
click at [189, 284] on input "**********" at bounding box center [392, 286] width 539 height 40
type input "**********"
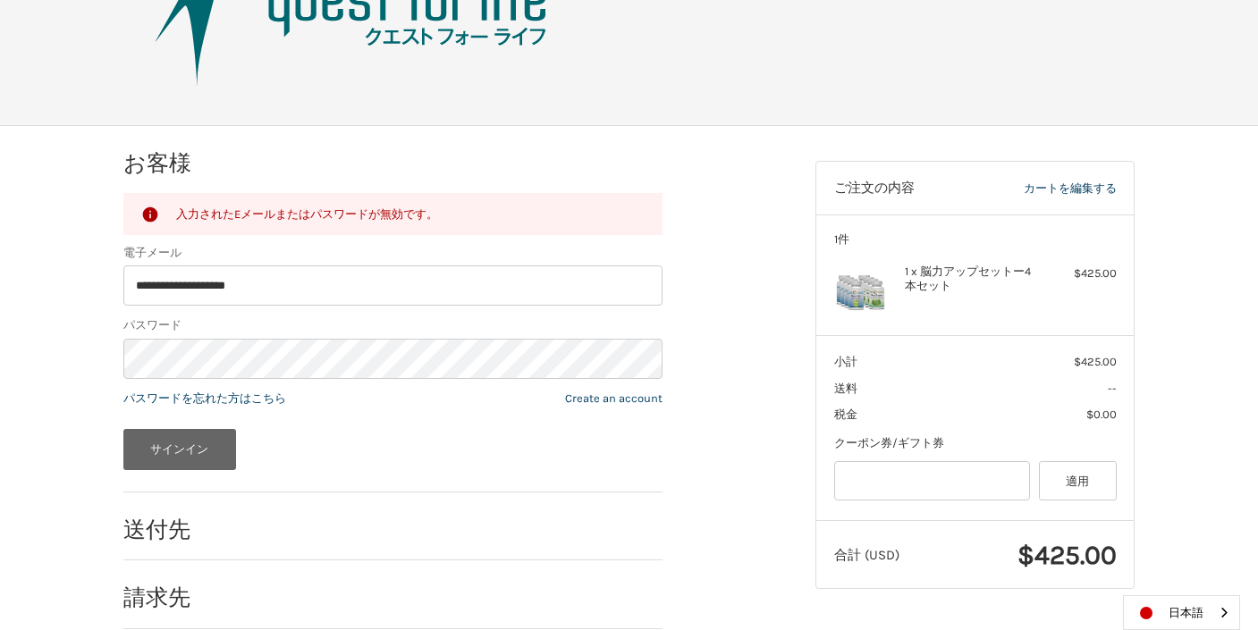
click at [173, 453] on button "サインイン" at bounding box center [179, 449] width 113 height 41
click at [228, 401] on link "パスワードを忘れた方はこちら" at bounding box center [204, 398] width 163 height 13
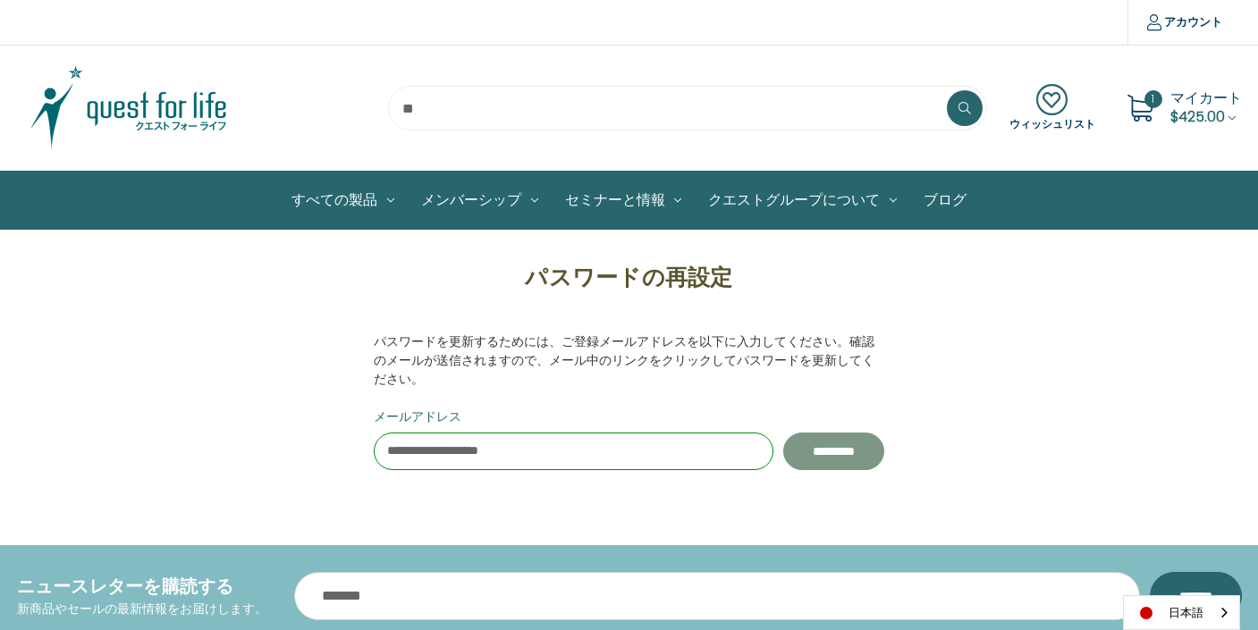
type input "**********"
click at [788, 453] on input "*********" at bounding box center [833, 452] width 101 height 38
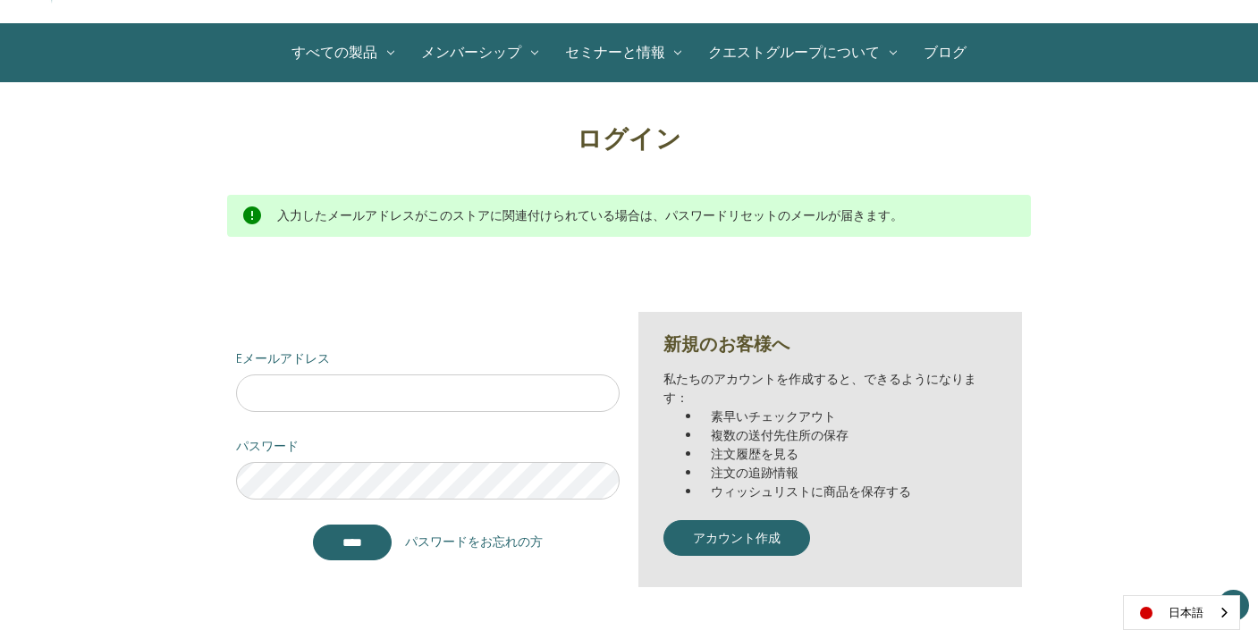
scroll to position [148, 0]
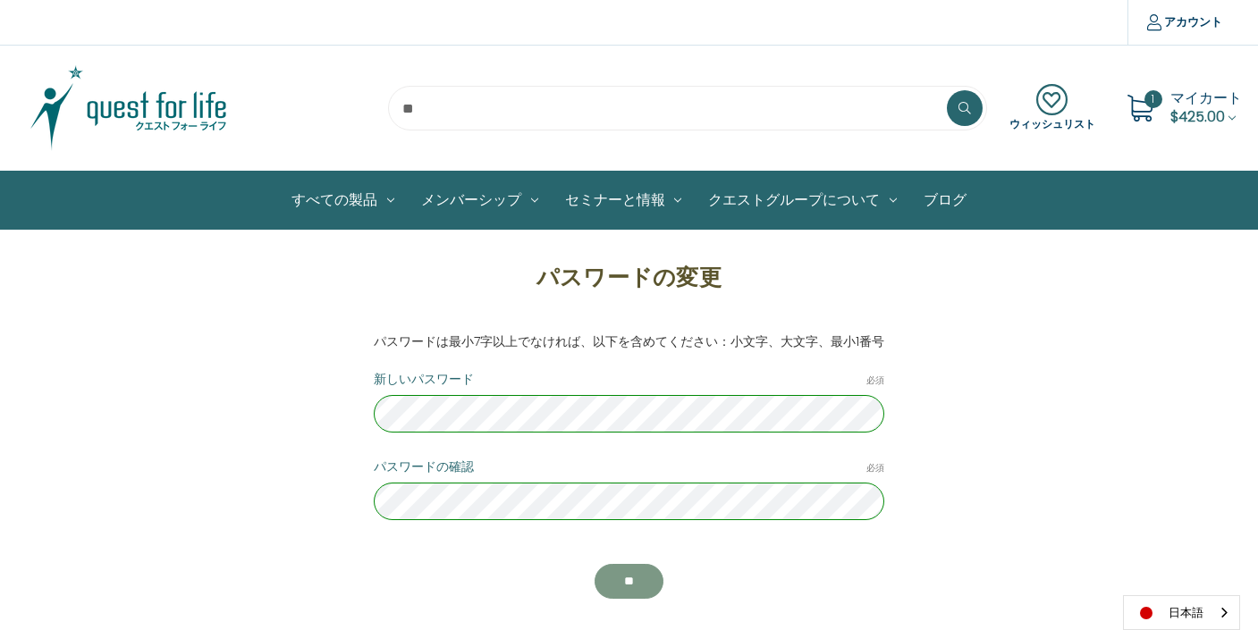
click at [636, 583] on input "**" at bounding box center [629, 582] width 69 height 36
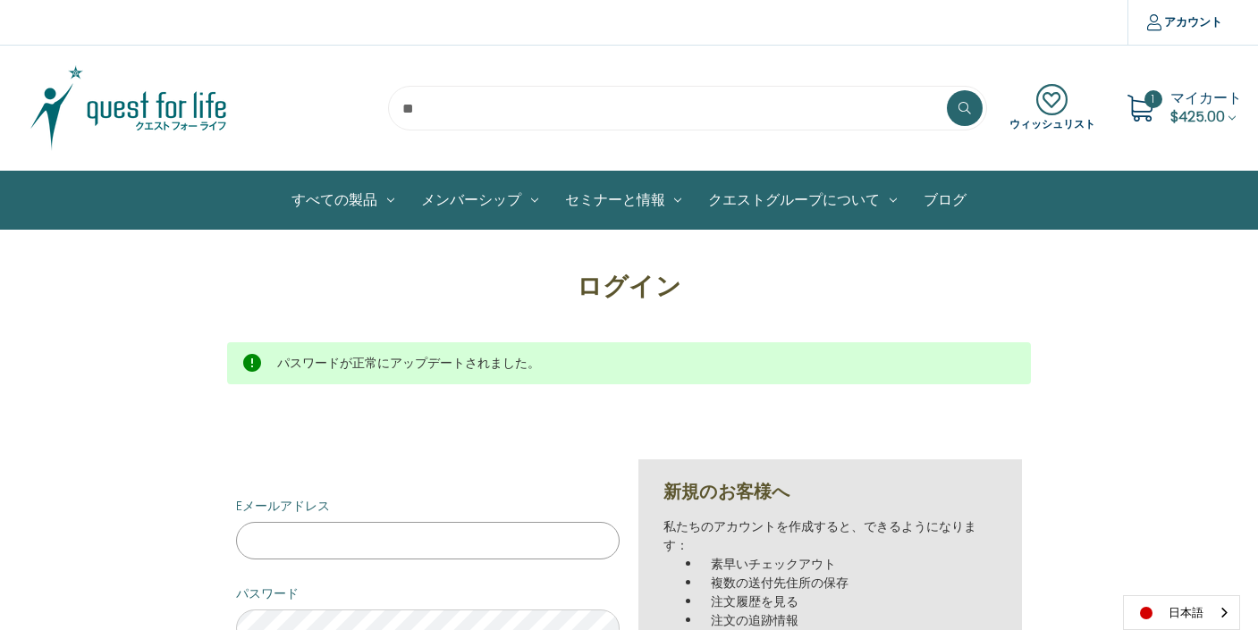
type input "**********"
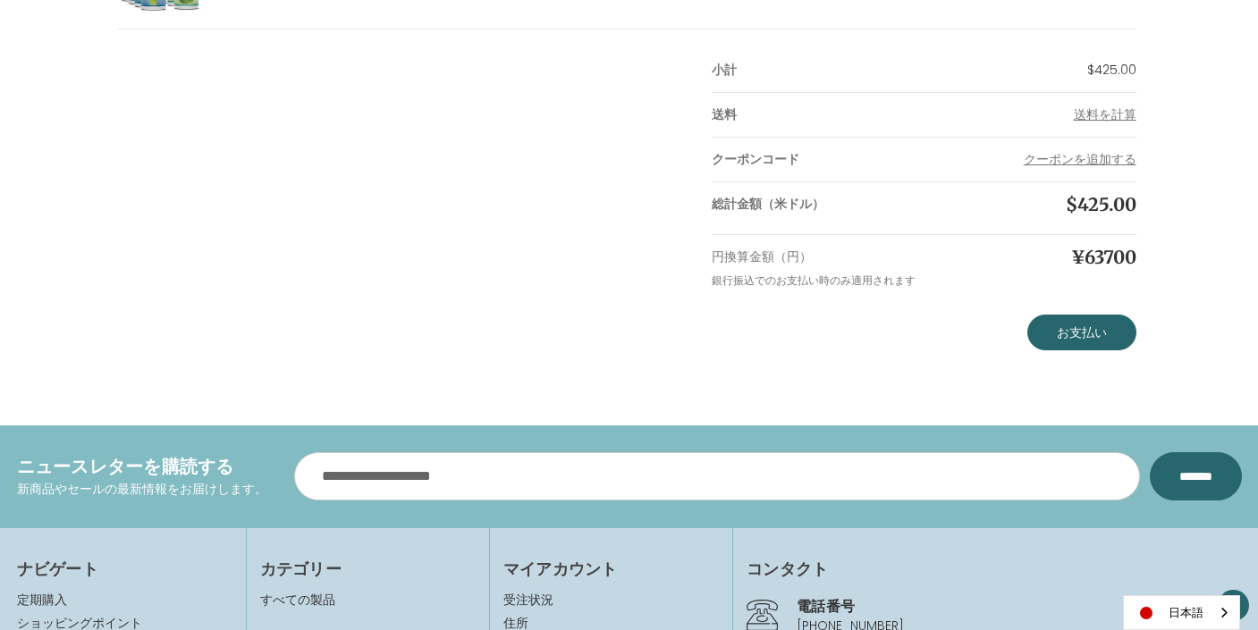
scroll to position [465, 0]
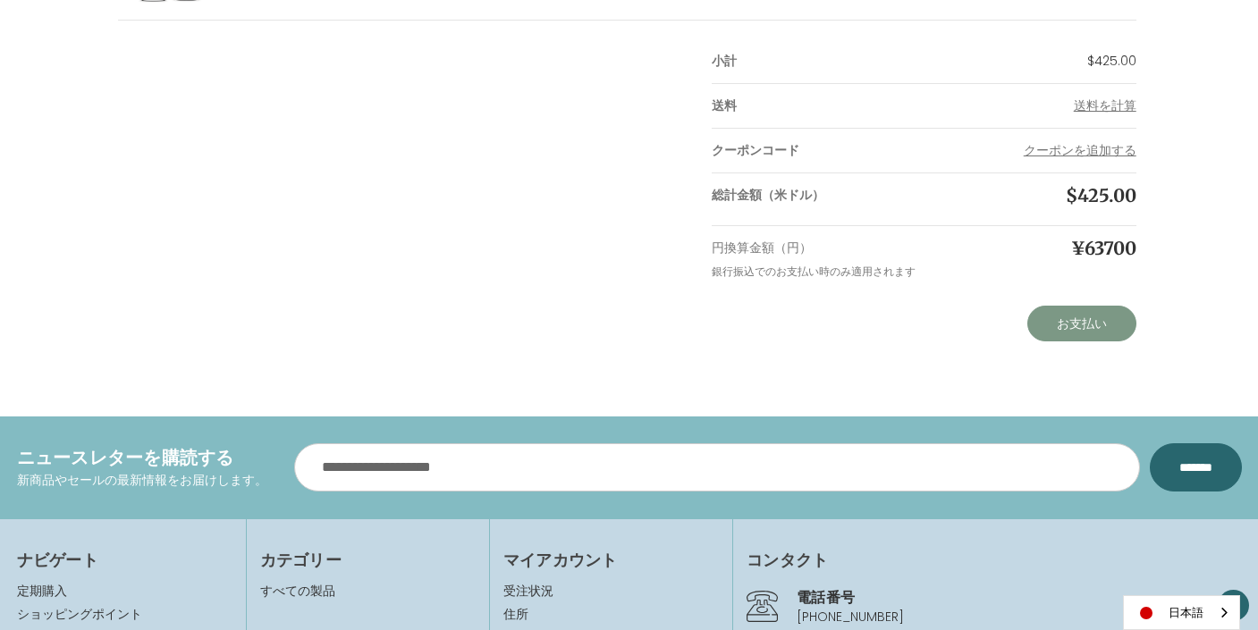
click at [1090, 314] on link "お支払い" at bounding box center [1082, 324] width 109 height 36
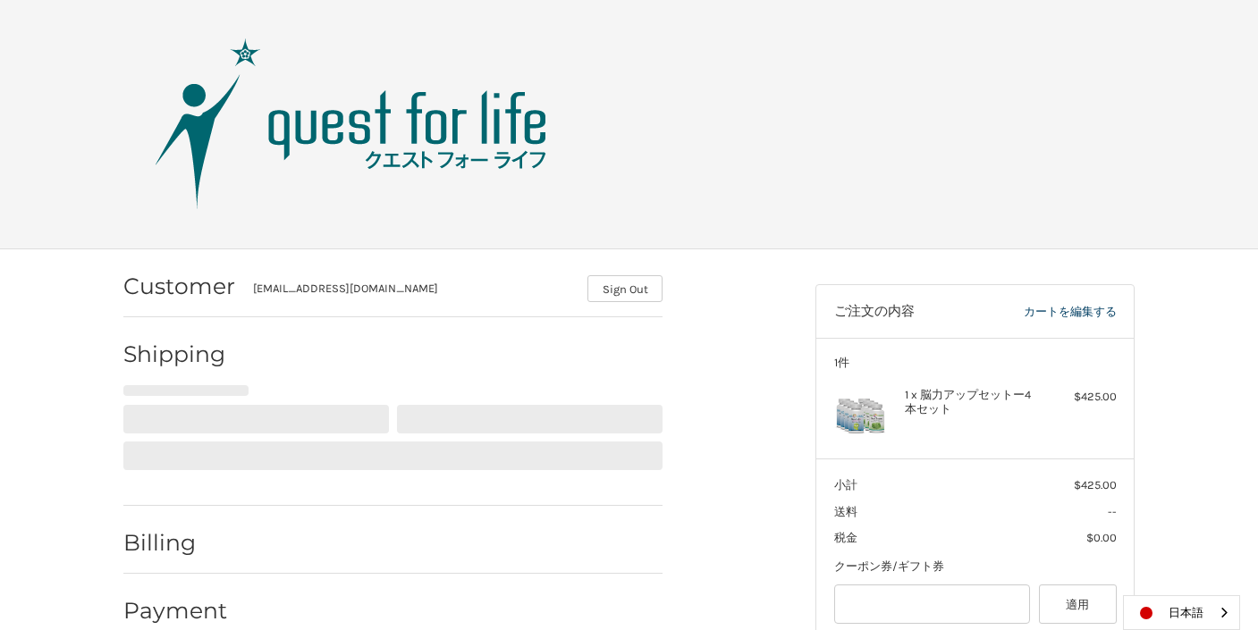
select select "**"
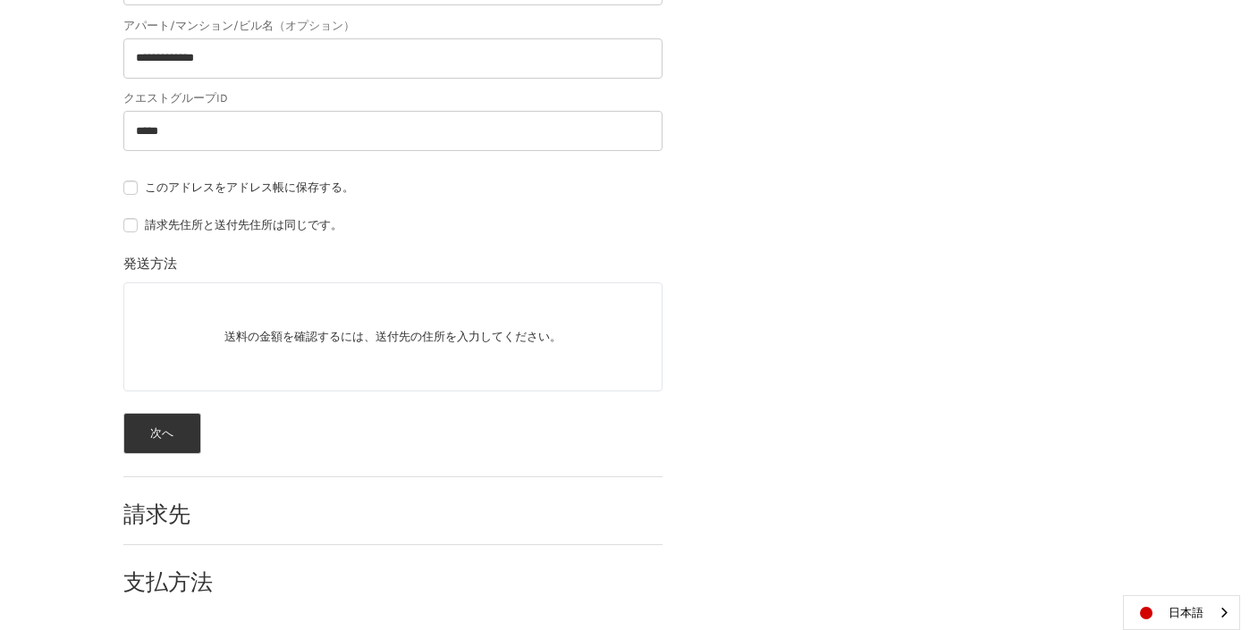
scroll to position [893, 0]
click at [174, 435] on button "次へ" at bounding box center [162, 434] width 78 height 41
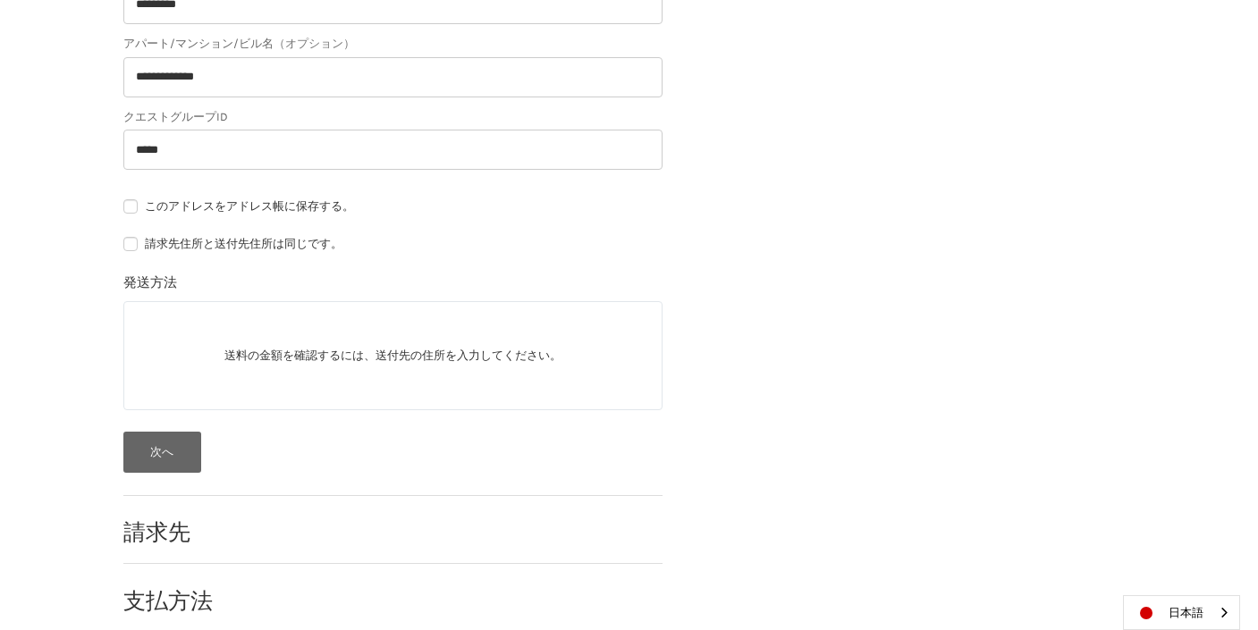
scroll to position [418, 0]
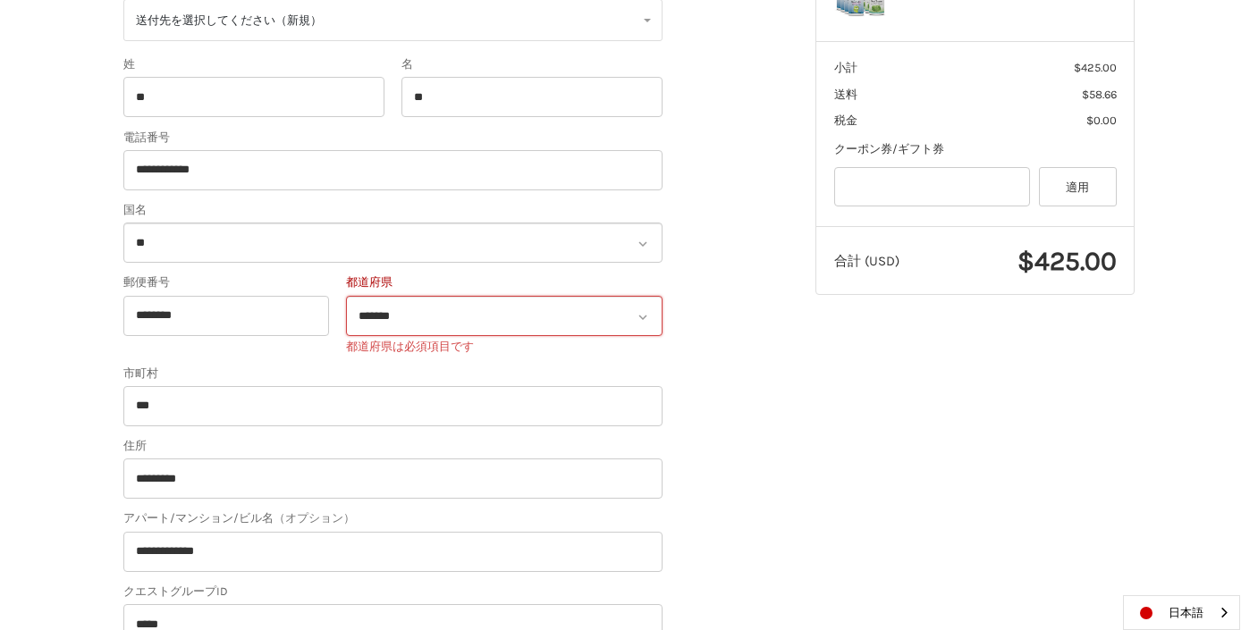
click at [643, 319] on icon at bounding box center [643, 317] width 8 height 5
click at [645, 317] on icon at bounding box center [643, 317] width 8 height 5
select select "**"
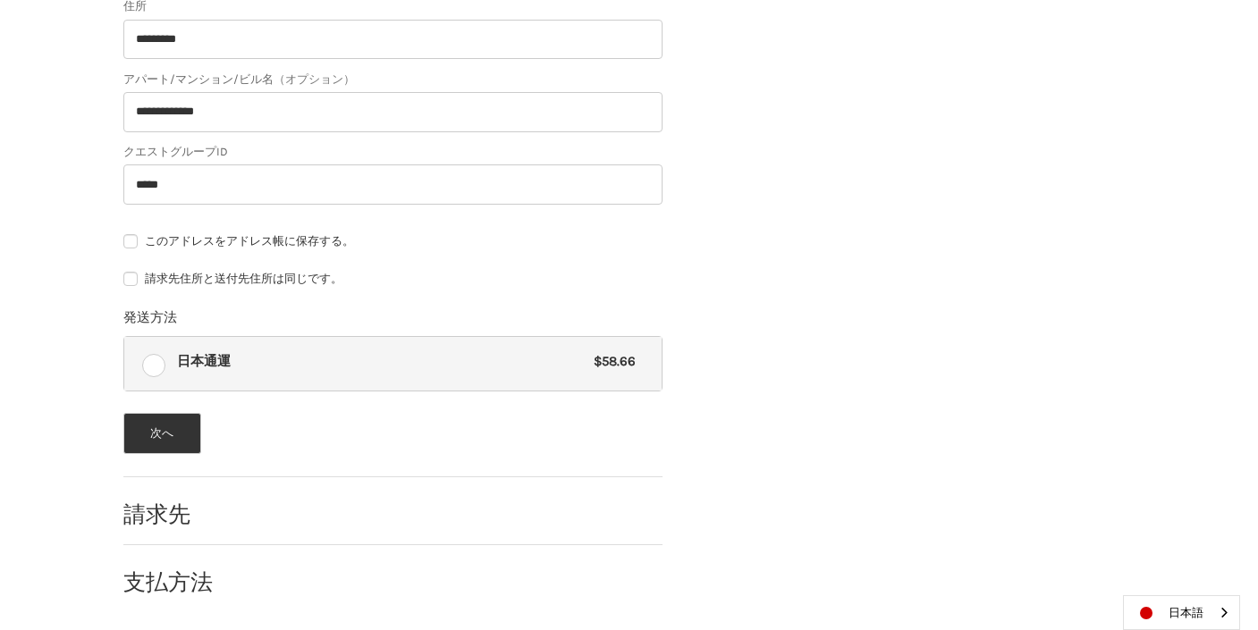
scroll to position [839, 0]
click at [185, 422] on button "次へ" at bounding box center [162, 434] width 78 height 41
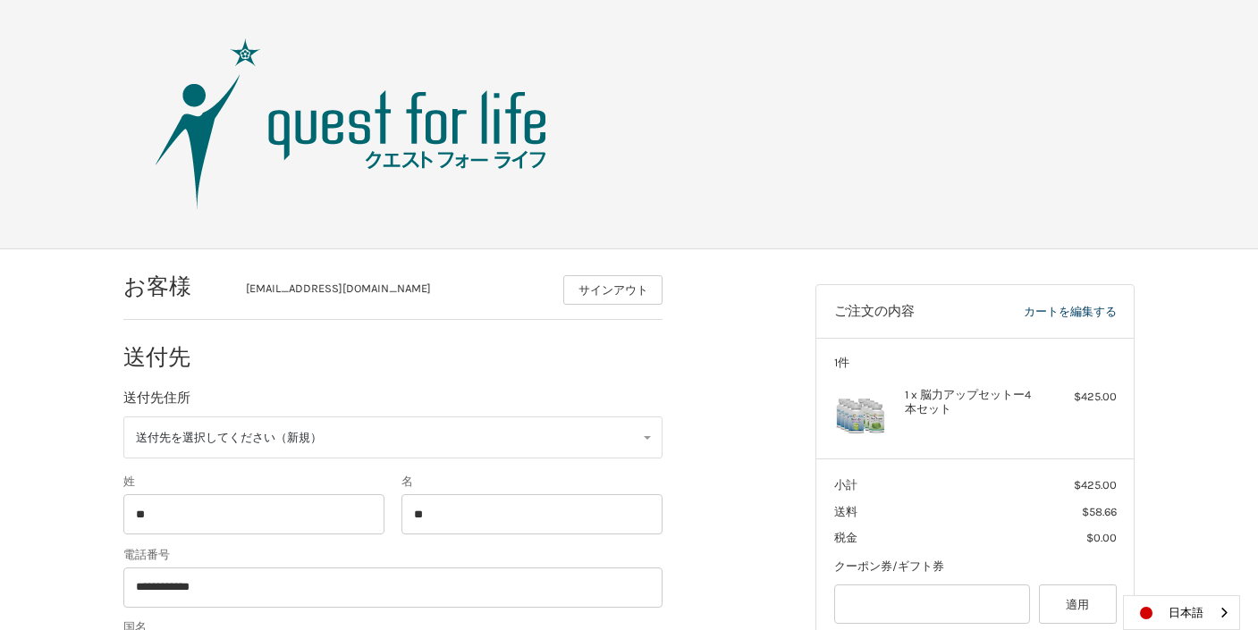
scroll to position [0, 0]
click at [514, 149] on img at bounding box center [351, 124] width 447 height 179
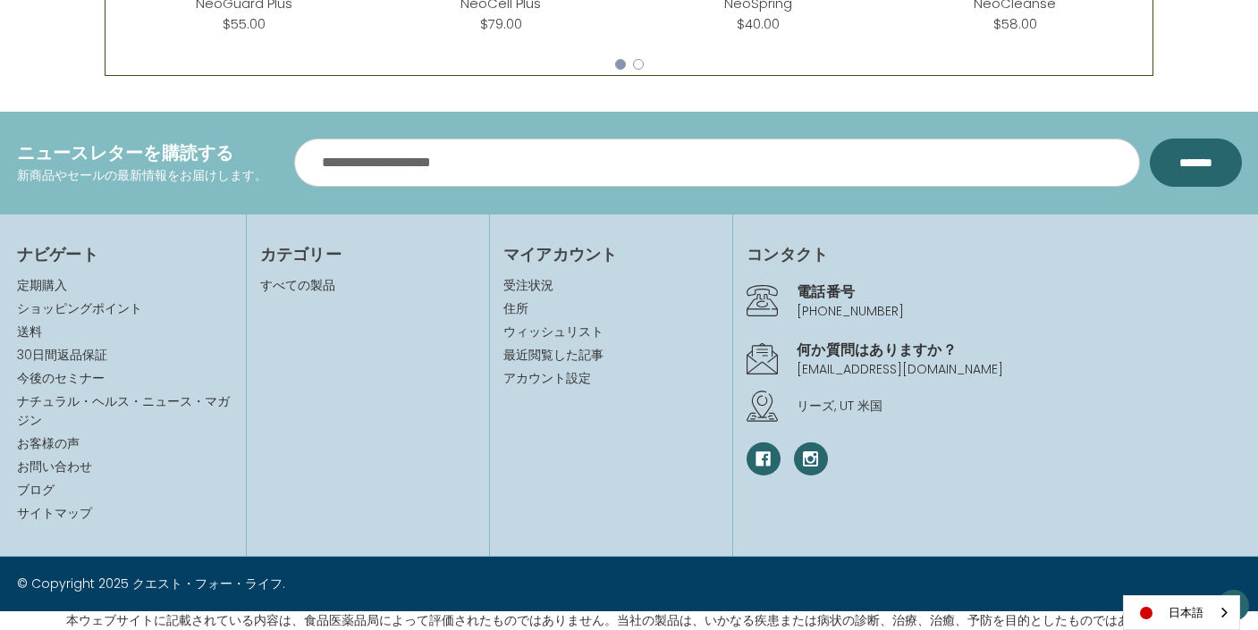
scroll to position [1132, 0]
click at [25, 329] on link "送料" at bounding box center [29, 332] width 25 height 18
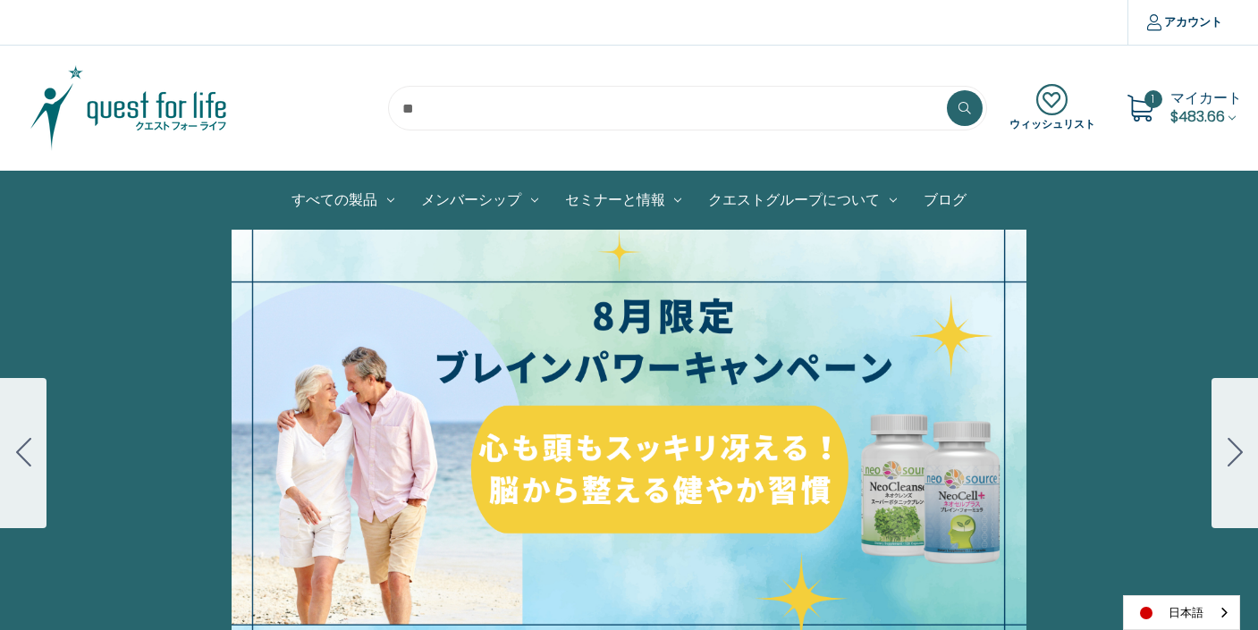
click at [1183, 116] on span "$483.66" at bounding box center [1198, 116] width 55 height 21
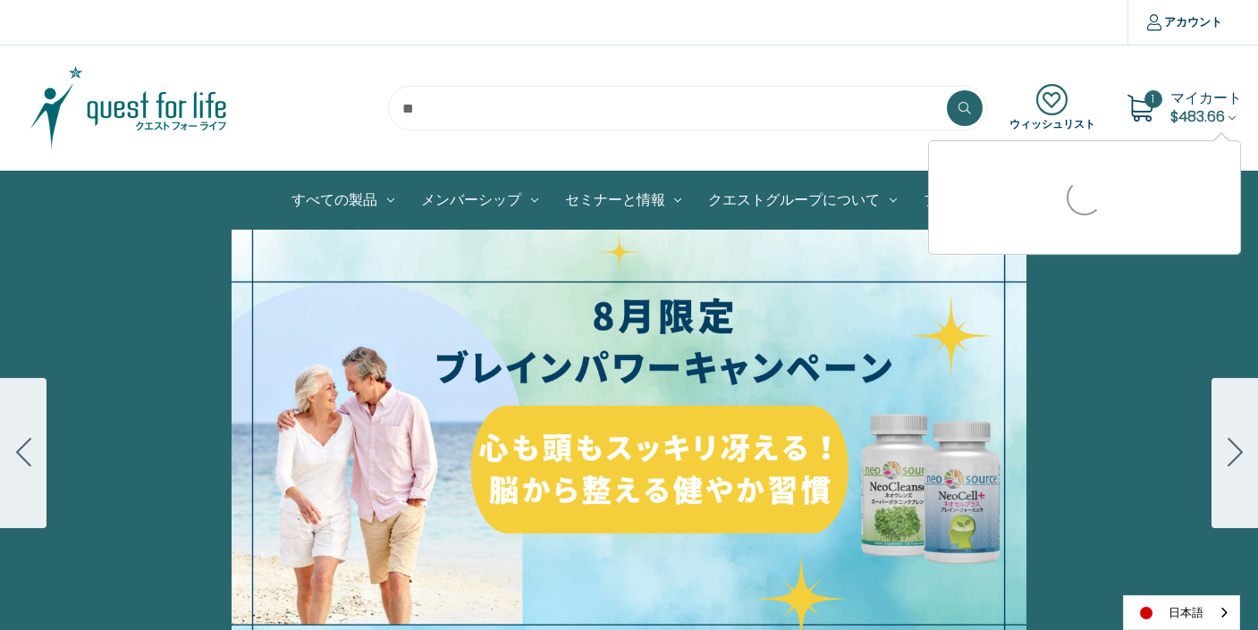
scroll to position [5, 0]
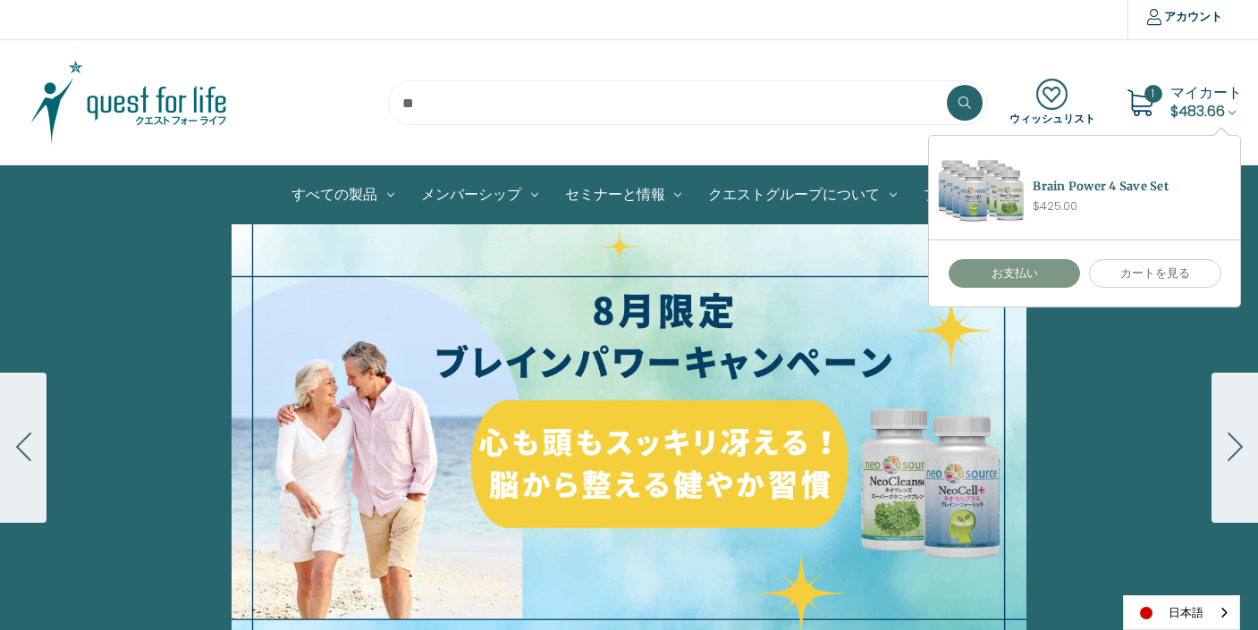
click at [1033, 278] on link "お支払い" at bounding box center [1015, 273] width 132 height 29
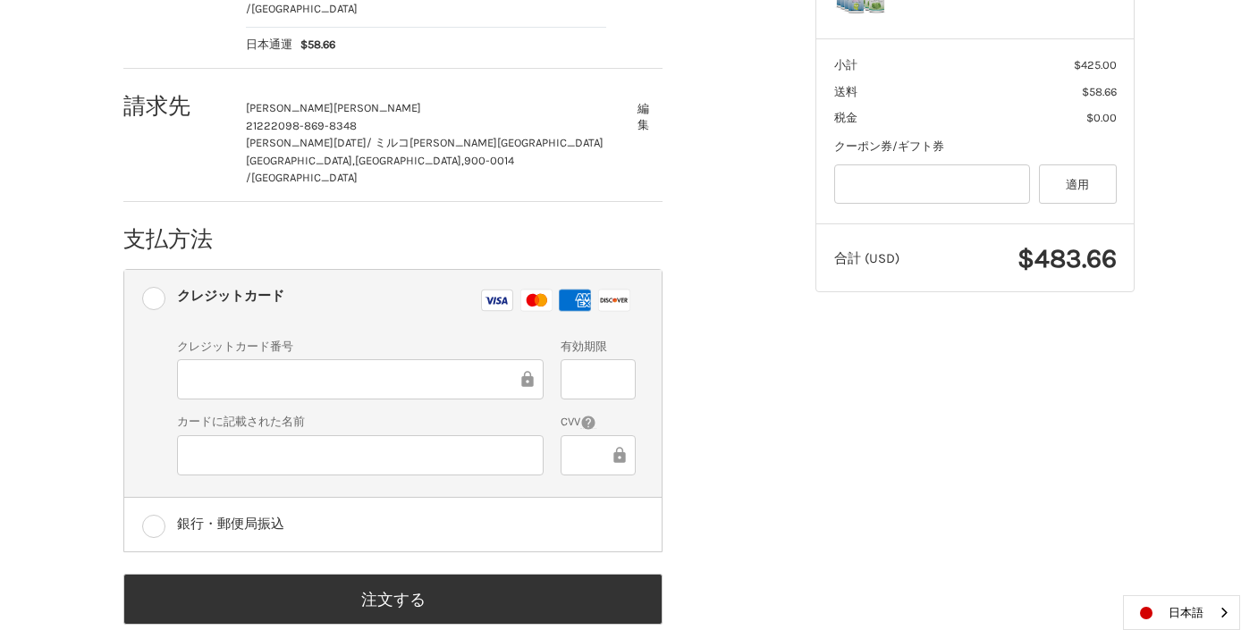
scroll to position [419, 0]
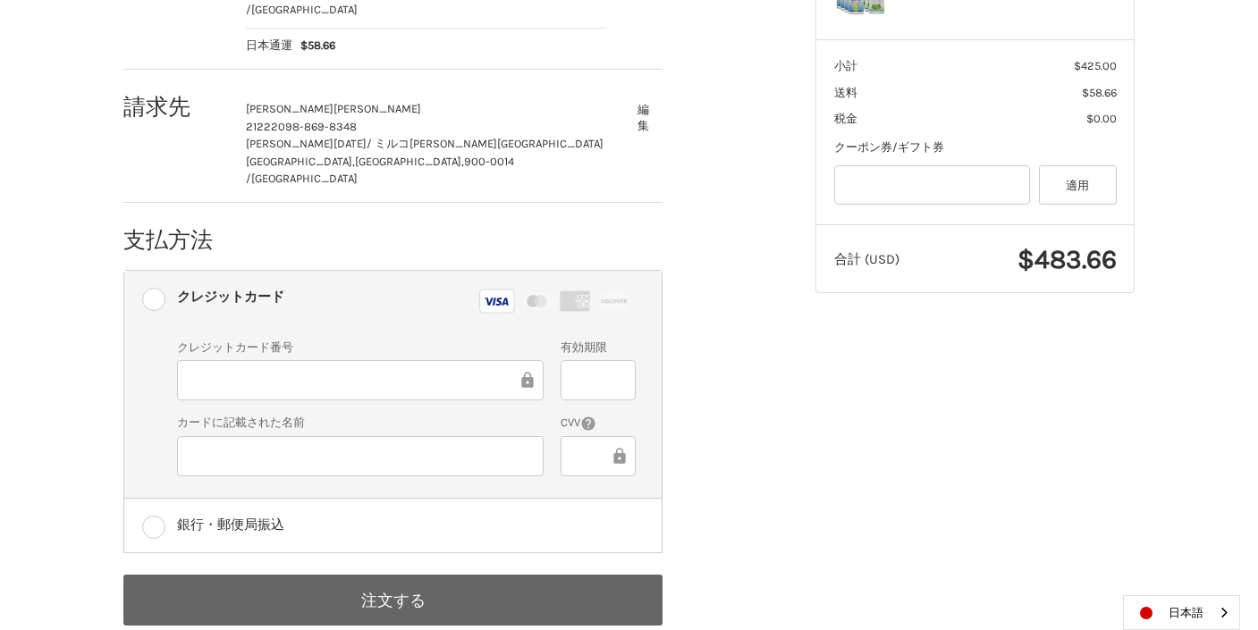
click at [505, 575] on button "注文する" at bounding box center [392, 600] width 539 height 51
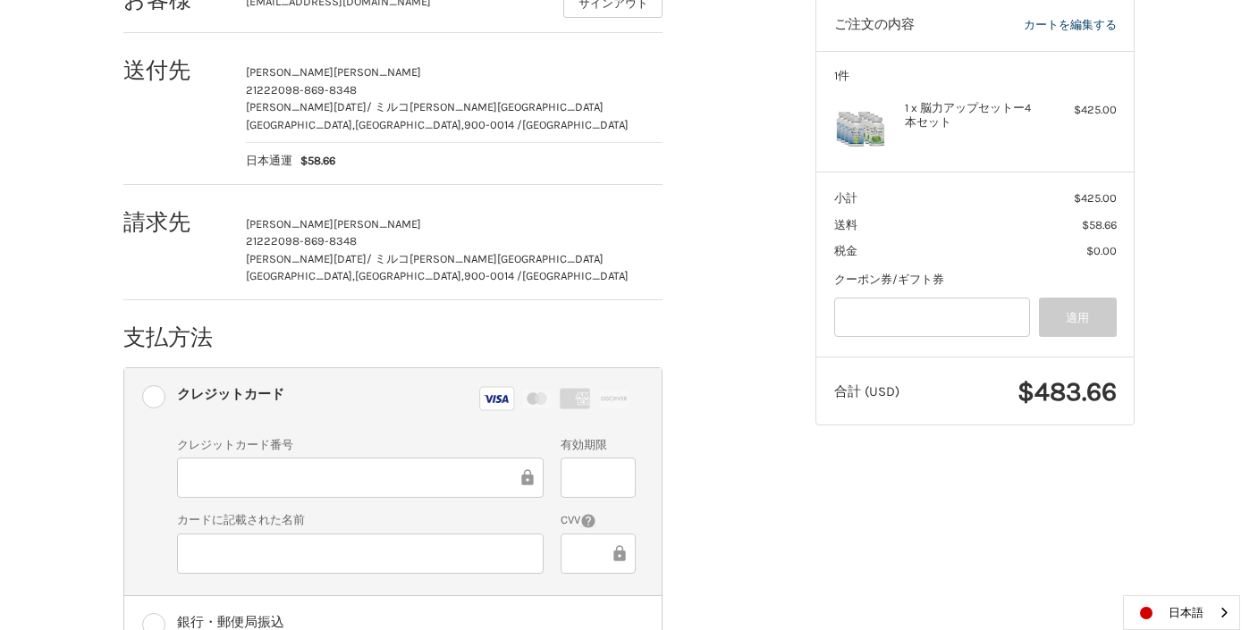
scroll to position [267, 0]
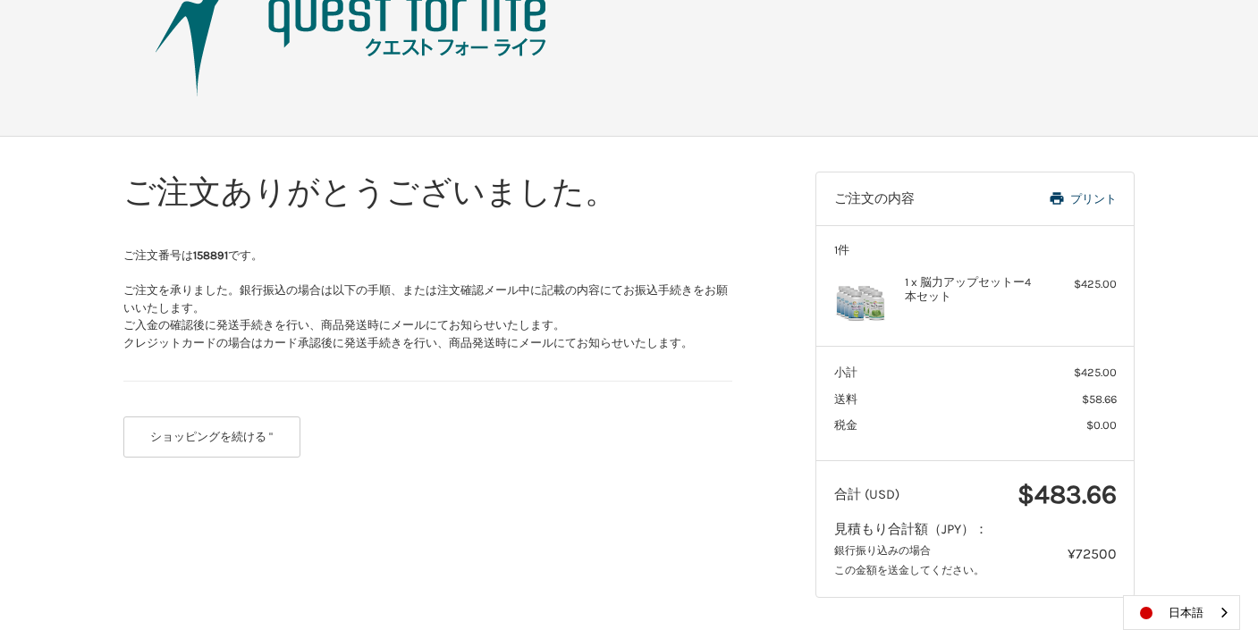
scroll to position [112, 0]
